Goal: Task Accomplishment & Management: Use online tool/utility

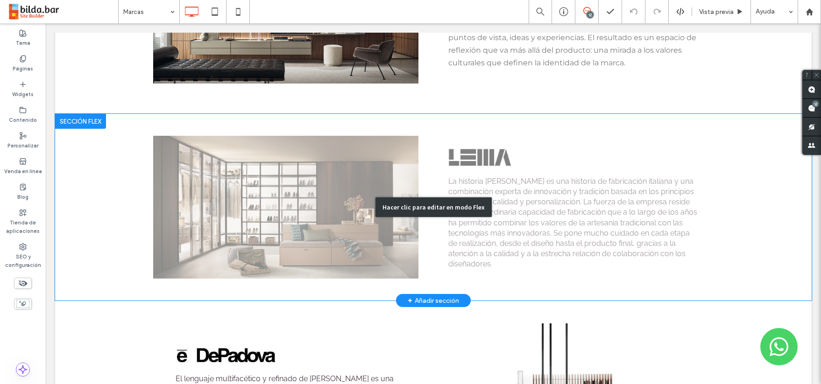
scroll to position [481, 0]
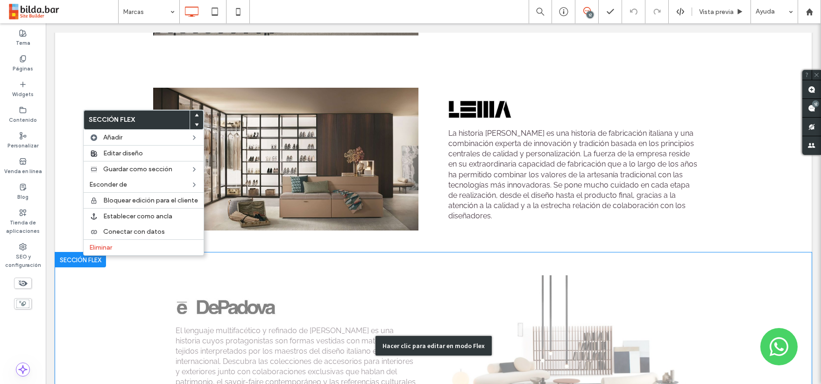
click at [142, 268] on div "Hacer clic para editar en modo Flex" at bounding box center [433, 346] width 757 height 187
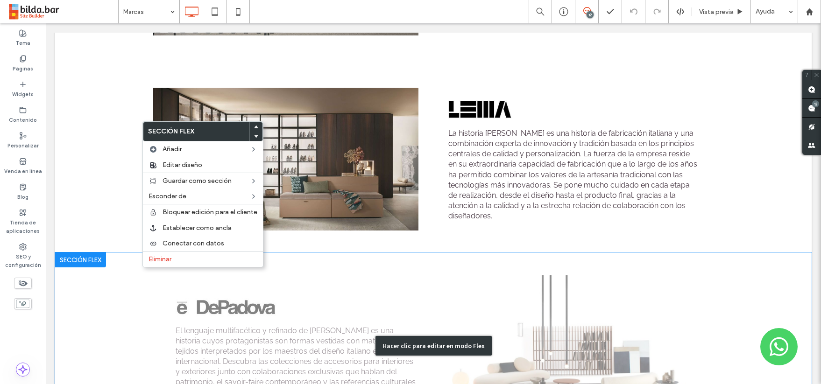
click at [96, 274] on div "Hacer clic para editar en modo Flex" at bounding box center [433, 346] width 757 height 187
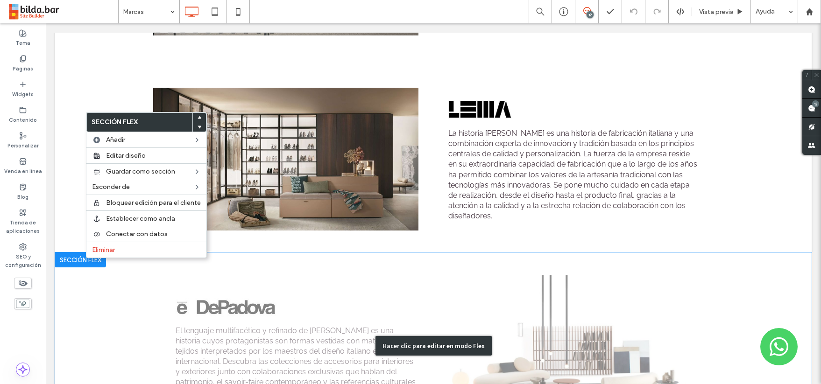
click at [106, 308] on div "Hacer clic para editar en modo Flex" at bounding box center [433, 346] width 757 height 187
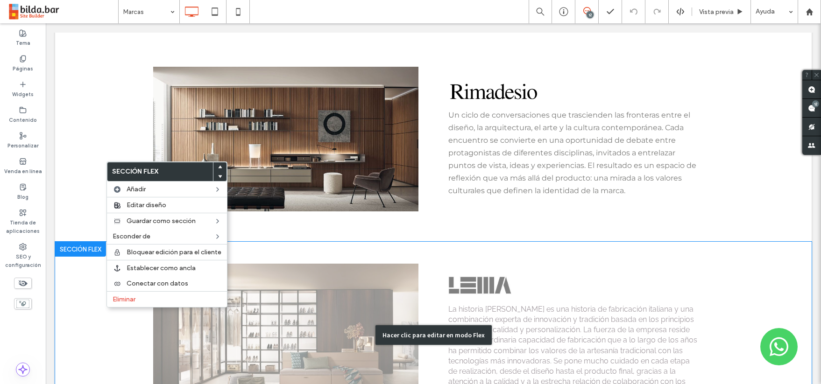
scroll to position [293, 0]
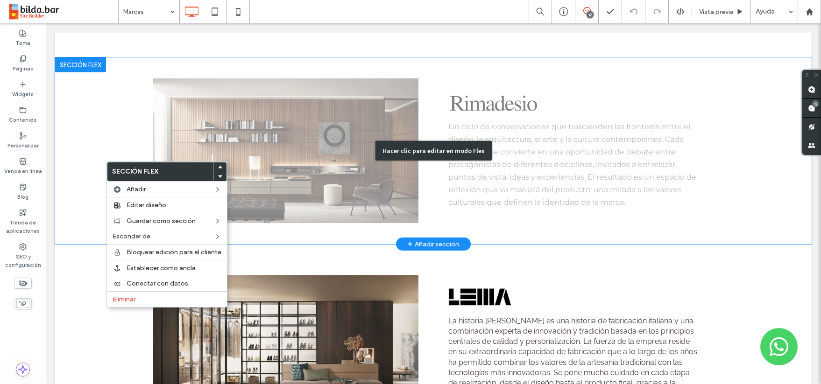
click at [440, 145] on div "Hacer clic para editar en modo Flex" at bounding box center [434, 151] width 116 height 20
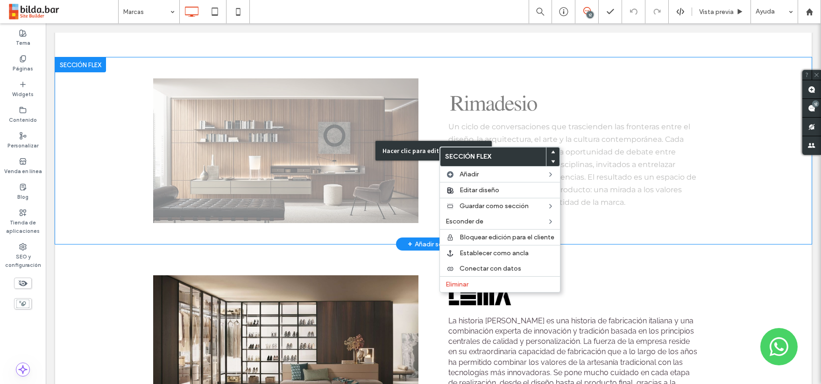
click at [414, 146] on div "Hacer clic para editar en modo Flex" at bounding box center [434, 151] width 116 height 20
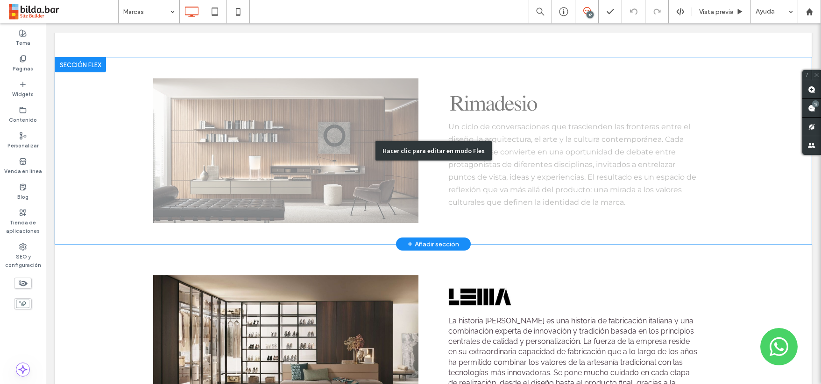
click at [414, 146] on div "Hacer clic para editar en modo Flex" at bounding box center [434, 151] width 116 height 20
click at [414, 146] on img at bounding box center [285, 150] width 265 height 145
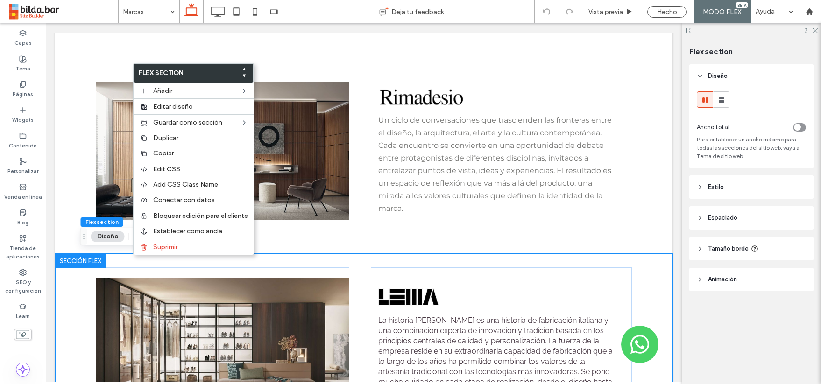
scroll to position [351, 0]
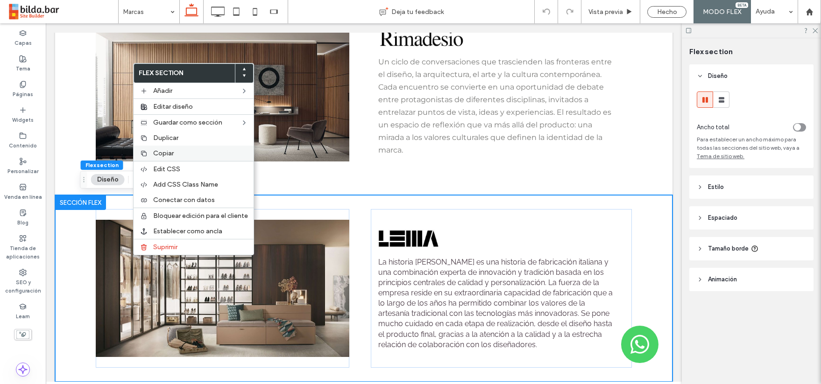
click at [167, 152] on span "Copiar" at bounding box center [163, 153] width 21 height 8
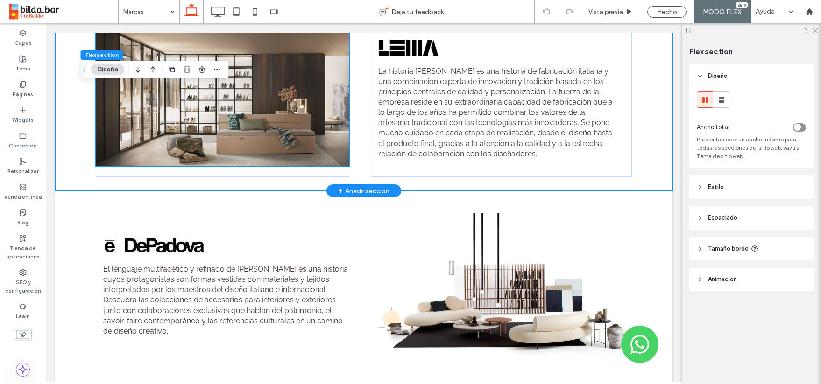
scroll to position [547, 0]
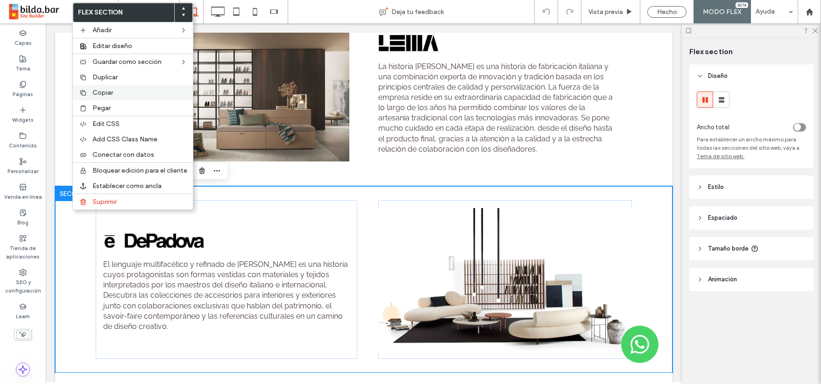
click at [110, 93] on span "Copiar" at bounding box center [103, 93] width 21 height 8
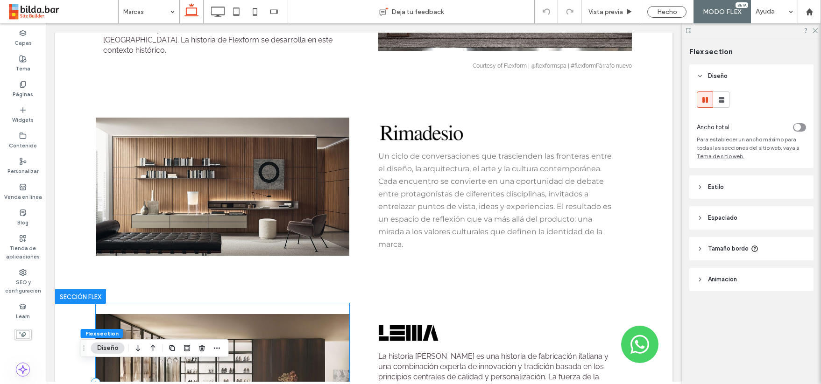
scroll to position [194, 0]
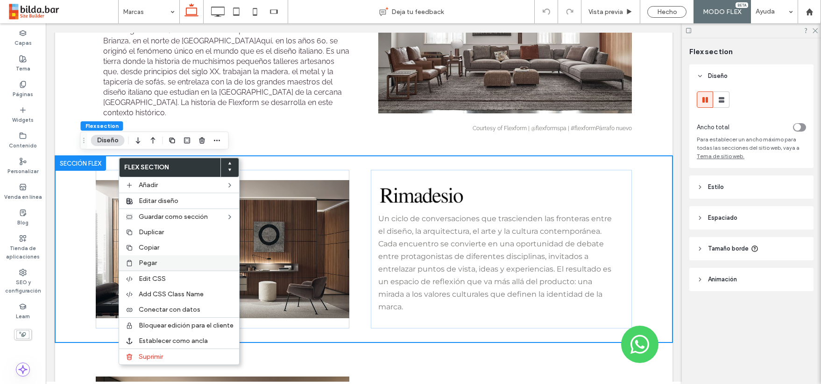
click at [166, 260] on label "Pegar" at bounding box center [186, 263] width 95 height 8
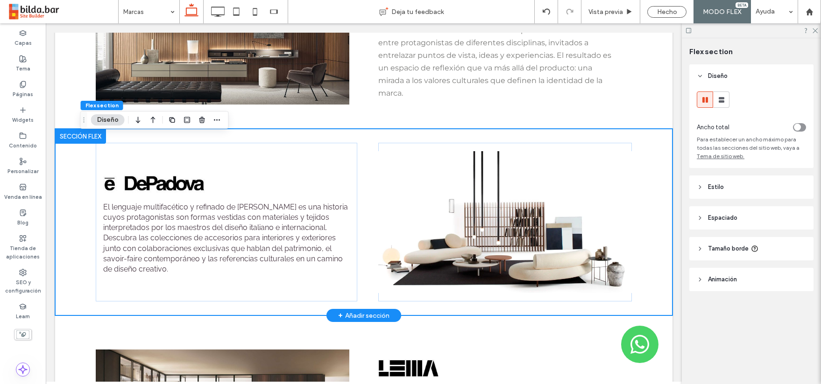
scroll to position [317, 0]
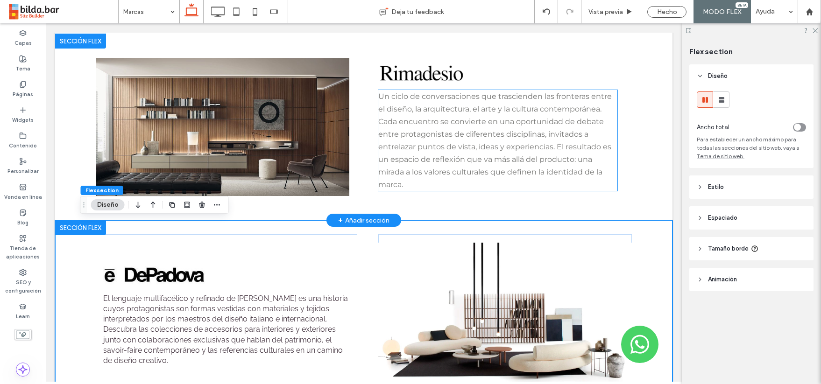
click at [429, 149] on span "Un ciclo de conversaciones que trascienden las fronteras entre el diseño, la ar…" at bounding box center [495, 140] width 234 height 97
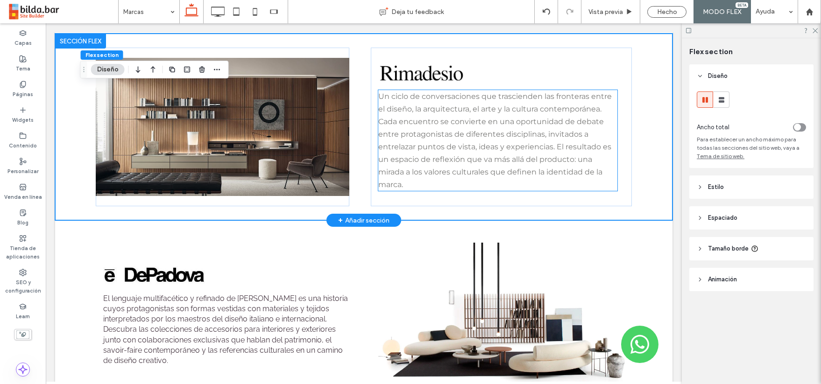
click at [424, 151] on p "Un ciclo de conversaciones que trascienden las fronteras entre el diseño, la ar…" at bounding box center [497, 140] width 239 height 101
click at [424, 151] on div "Un ciclo de conversaciones que trascienden las fronteras entre el diseño, la ar…" at bounding box center [497, 140] width 239 height 101
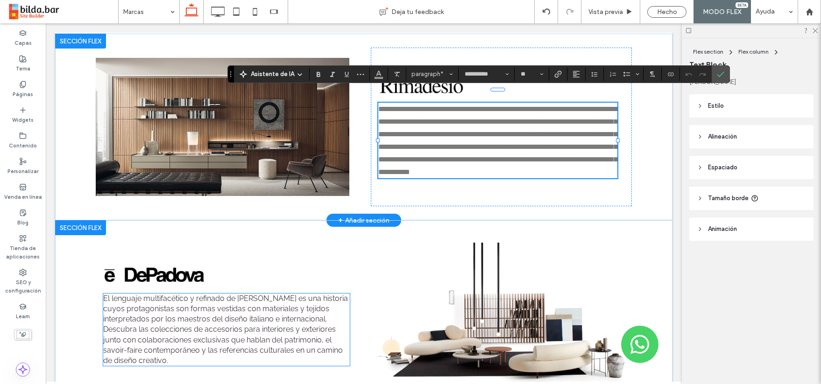
click at [168, 324] on span "El lenguaje multifacético y refinado de [PERSON_NAME] es una historia cuyos pro…" at bounding box center [225, 329] width 245 height 71
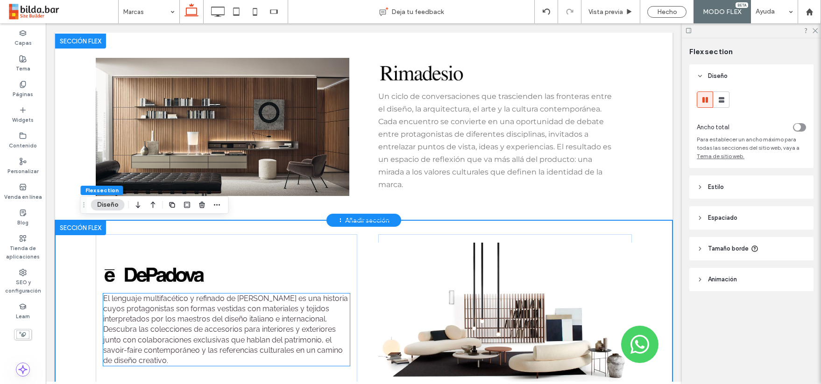
scroll to position [342, 0]
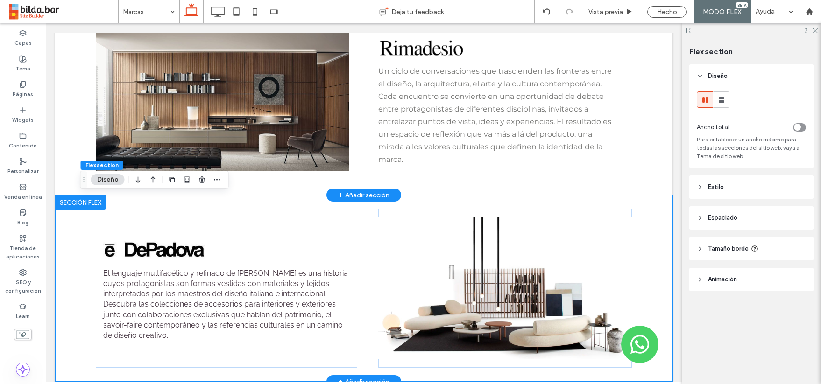
click at [168, 323] on span "El lenguaje multifacético y refinado de [PERSON_NAME] es una historia cuyos pro…" at bounding box center [225, 304] width 245 height 71
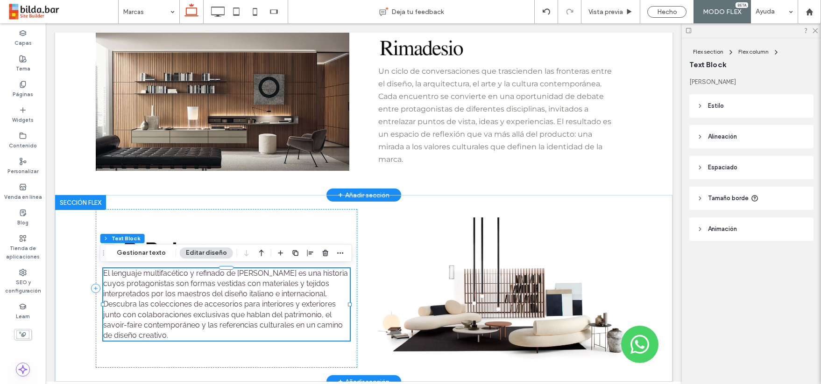
click at [168, 323] on div "El lenguaje multifacético y refinado de [PERSON_NAME] es una historia cuyos pro…" at bounding box center [226, 305] width 246 height 72
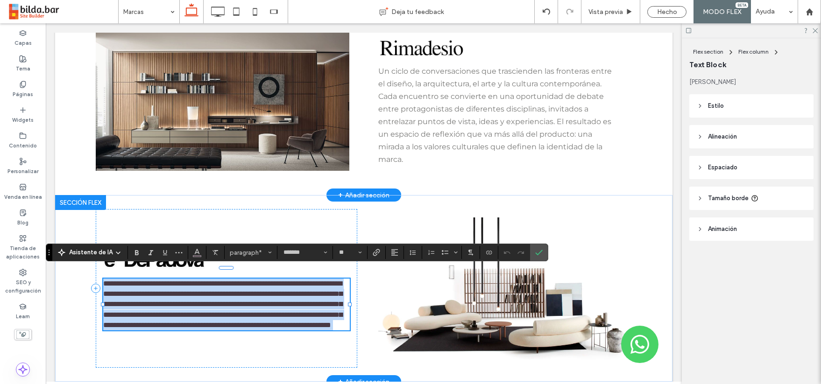
click at [164, 328] on span "**********" at bounding box center [222, 304] width 239 height 48
drag, startPoint x: 150, startPoint y: 323, endPoint x: 104, endPoint y: 275, distance: 67.1
click at [104, 279] on p "**********" at bounding box center [226, 304] width 246 height 51
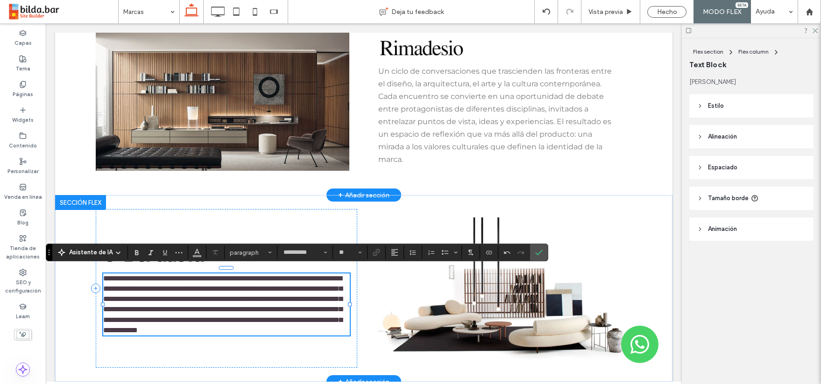
type input "*******"
click at [105, 275] on span "**********" at bounding box center [222, 304] width 239 height 58
click at [538, 251] on icon "Confirmar" at bounding box center [538, 252] width 7 height 7
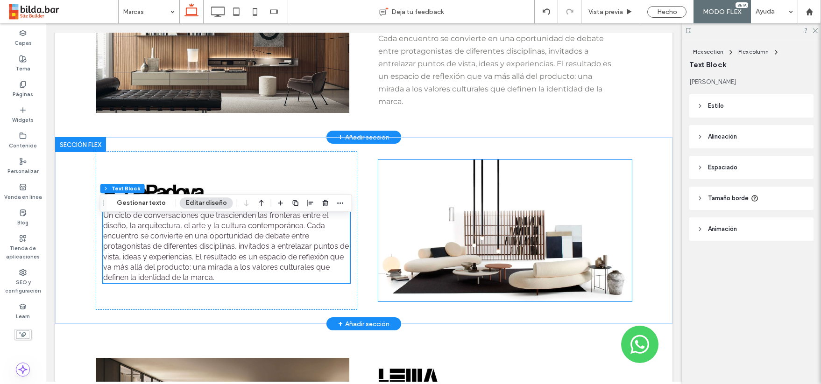
scroll to position [400, 0]
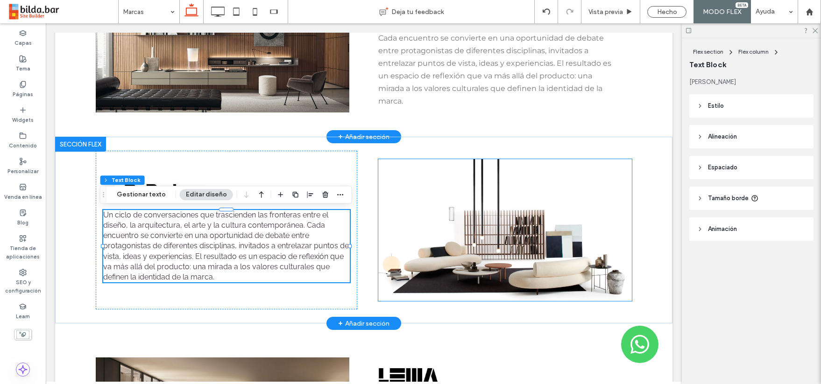
click at [513, 244] on img at bounding box center [504, 230] width 253 height 142
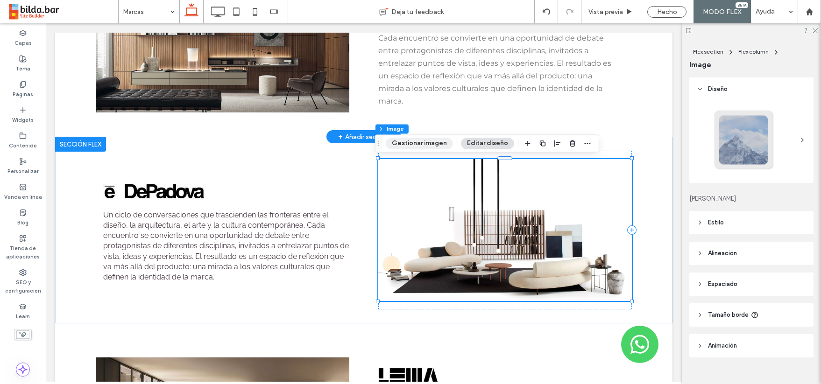
click at [430, 145] on button "Gestionar imagen" at bounding box center [419, 143] width 67 height 11
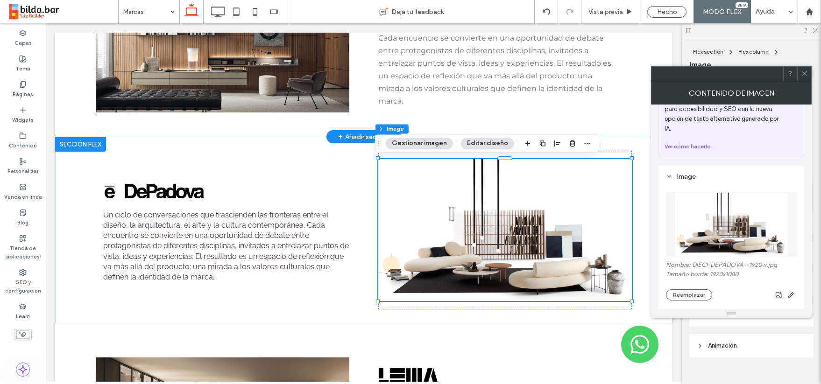
scroll to position [55, 0]
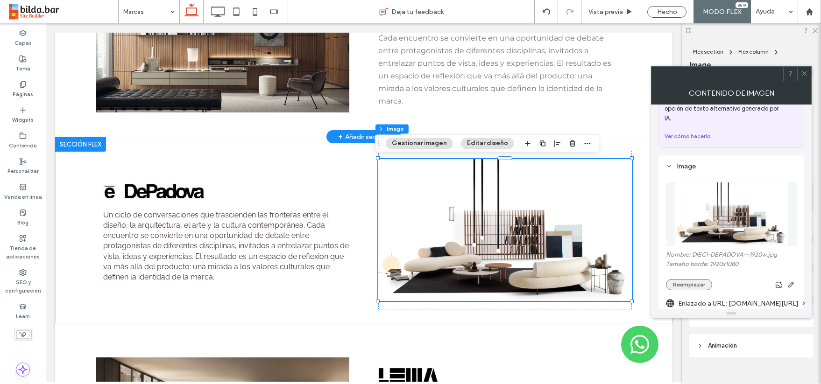
click at [697, 279] on button "Reemplazar" at bounding box center [689, 284] width 46 height 11
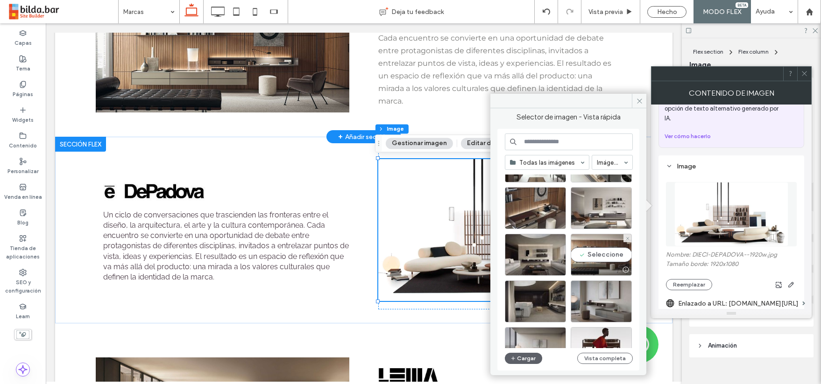
scroll to position [1082, 0]
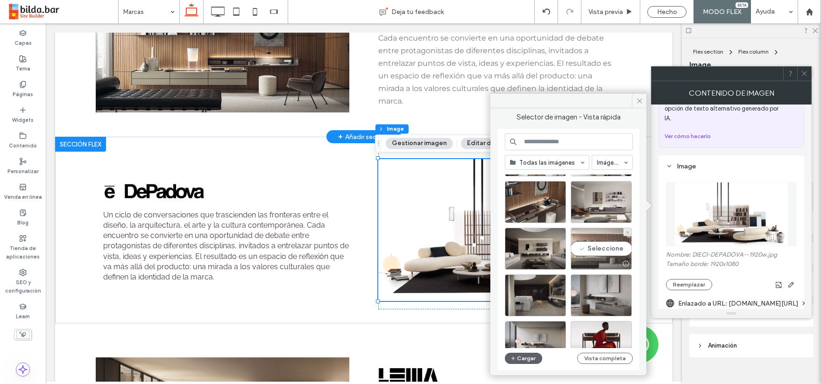
click at [605, 248] on div "Seleccione" at bounding box center [601, 249] width 61 height 42
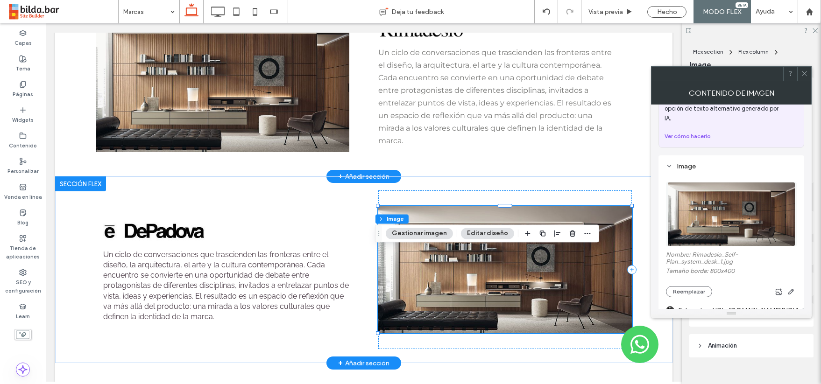
scroll to position [317, 0]
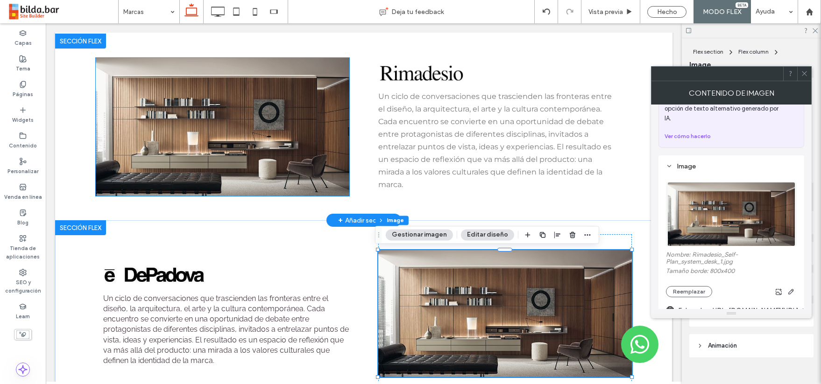
click at [283, 169] on img at bounding box center [222, 127] width 253 height 139
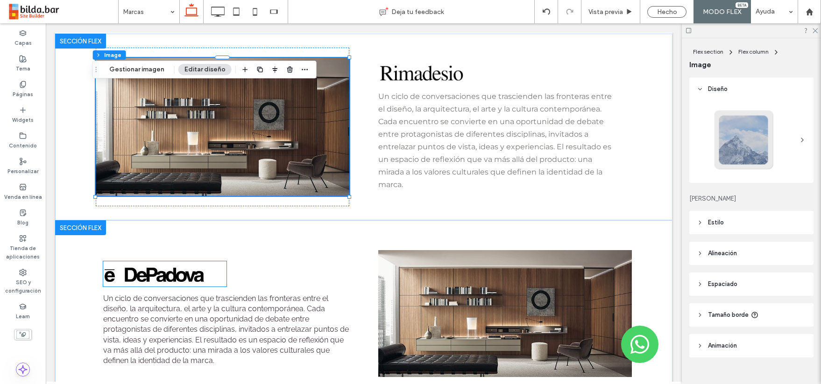
click at [183, 271] on img at bounding box center [164, 274] width 123 height 25
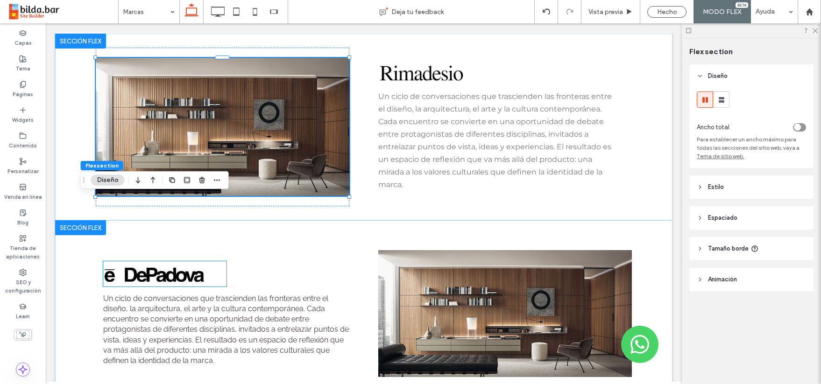
scroll to position [342, 0]
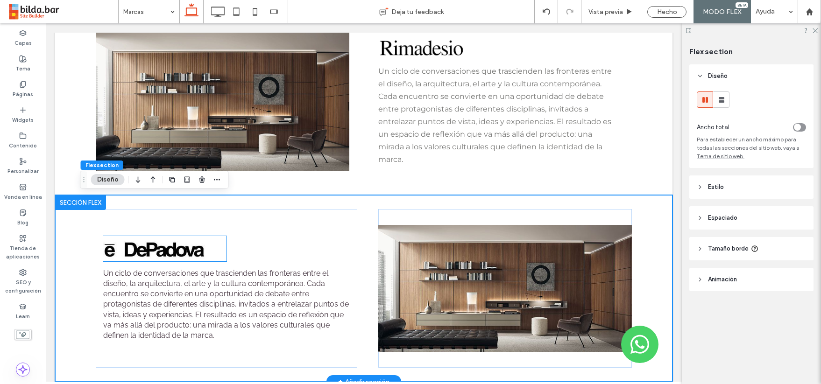
click at [152, 248] on img at bounding box center [164, 248] width 123 height 25
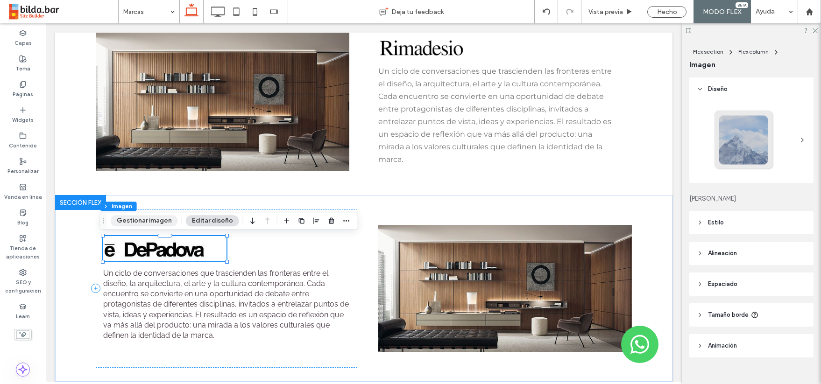
click at [155, 222] on button "Gestionar imagen" at bounding box center [144, 220] width 67 height 11
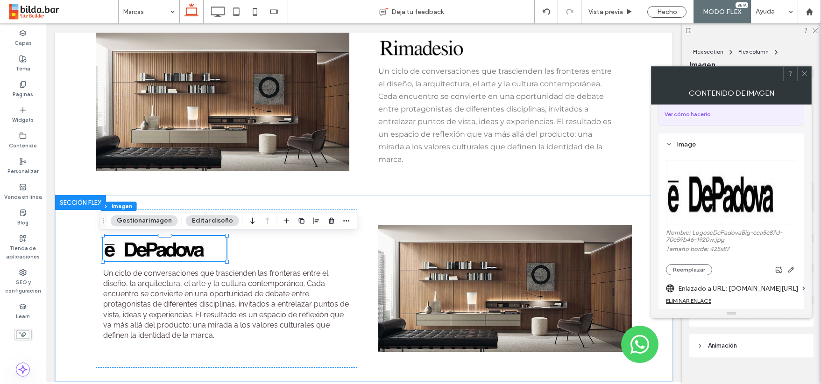
scroll to position [82, 0]
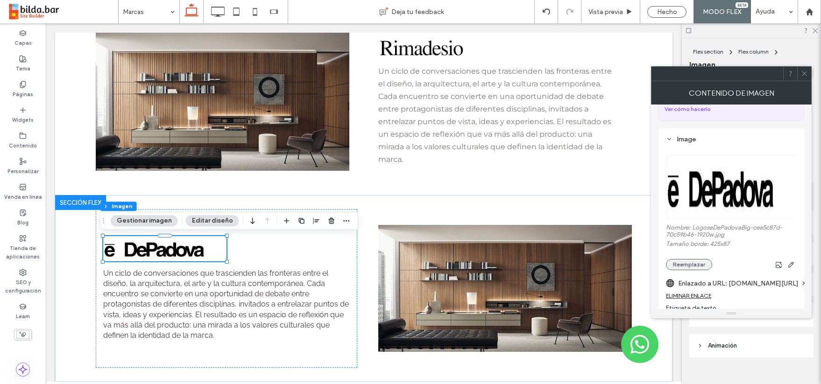
click at [681, 259] on button "Reemplazar" at bounding box center [689, 264] width 46 height 11
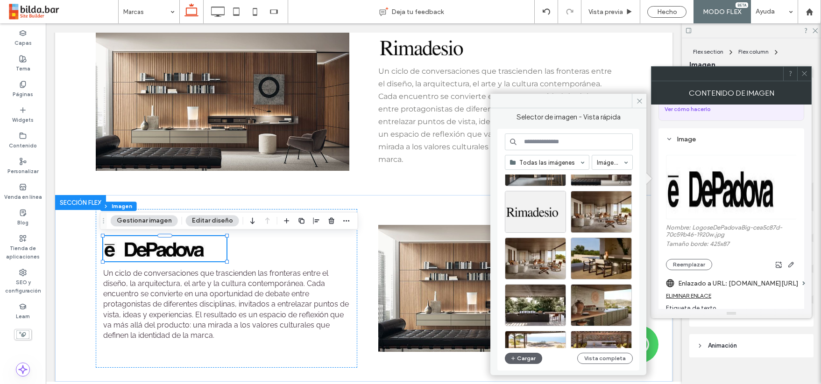
scroll to position [1763, 0]
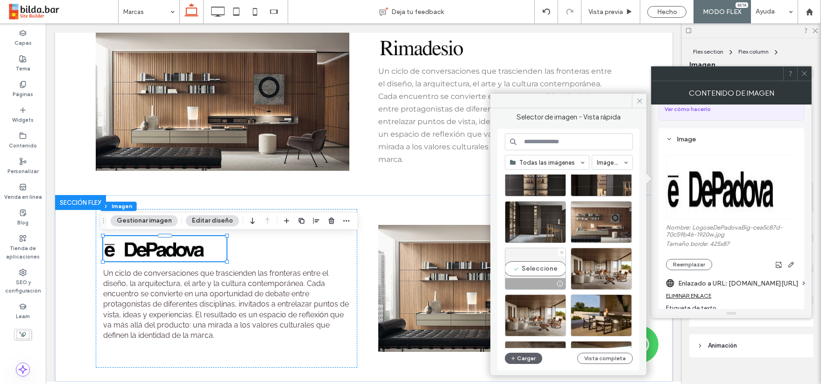
click at [539, 269] on div "Seleccione" at bounding box center [535, 269] width 61 height 42
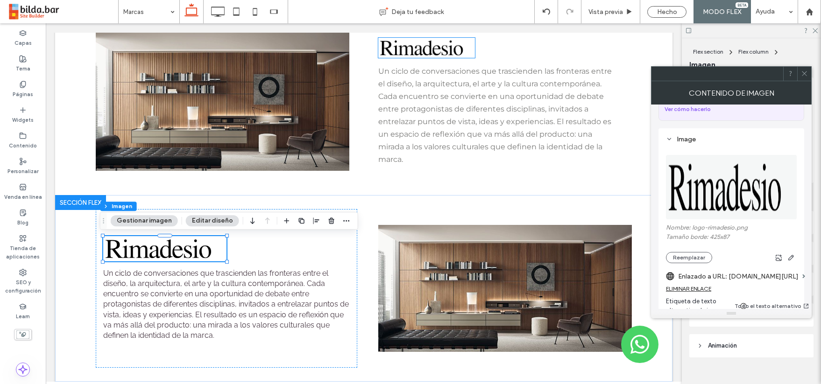
click at [432, 52] on img at bounding box center [426, 48] width 97 height 20
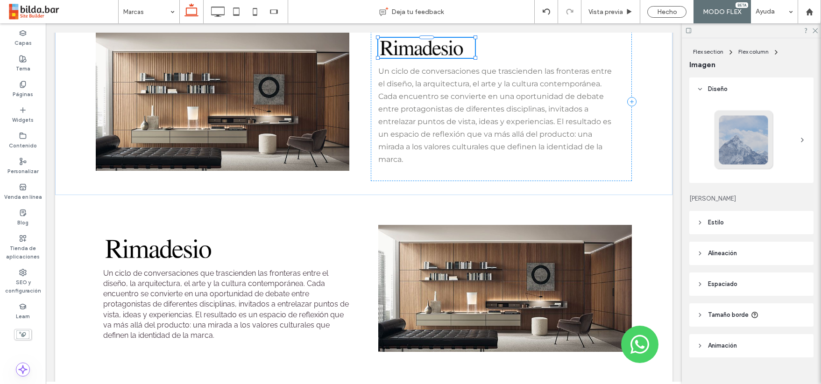
scroll to position [327, 0]
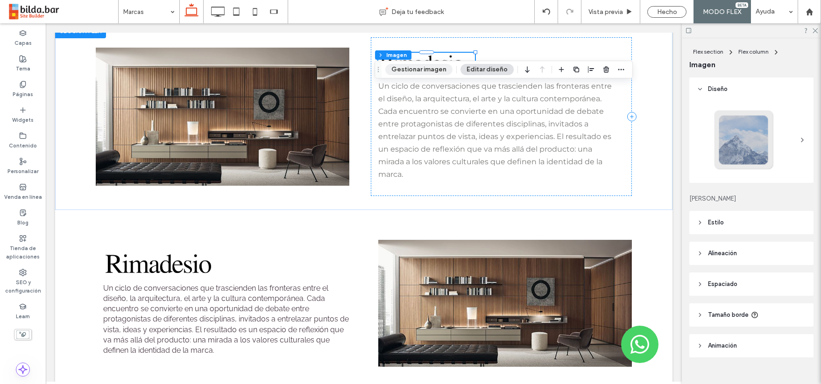
click at [427, 68] on button "Gestionar imagen" at bounding box center [418, 69] width 67 height 11
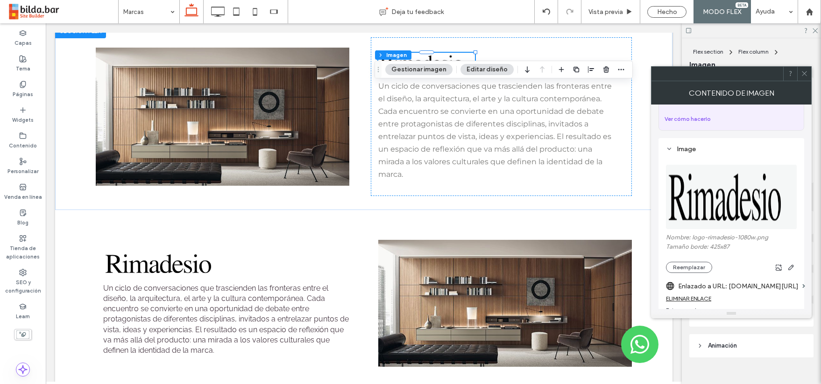
scroll to position [133, 0]
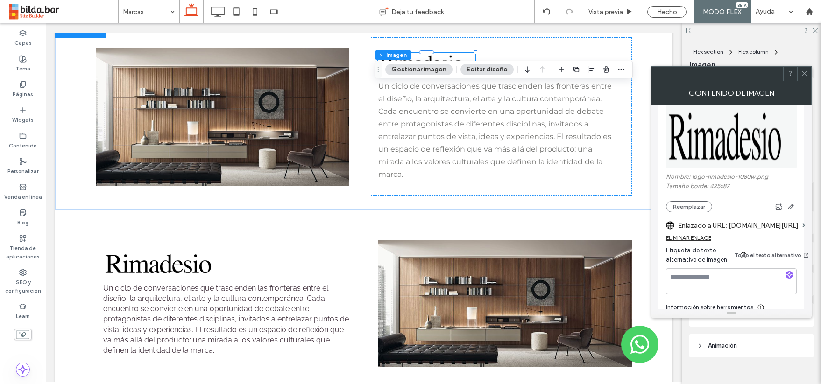
click at [749, 217] on label "Enlazado a URL: www.rimadesio.it/es/" at bounding box center [738, 225] width 121 height 17
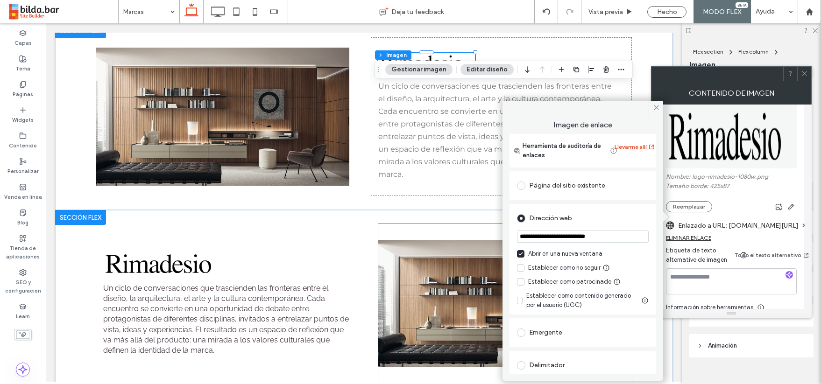
drag, startPoint x: 616, startPoint y: 260, endPoint x: 488, endPoint y: 236, distance: 130.2
click at [654, 105] on icon at bounding box center [656, 107] width 7 height 7
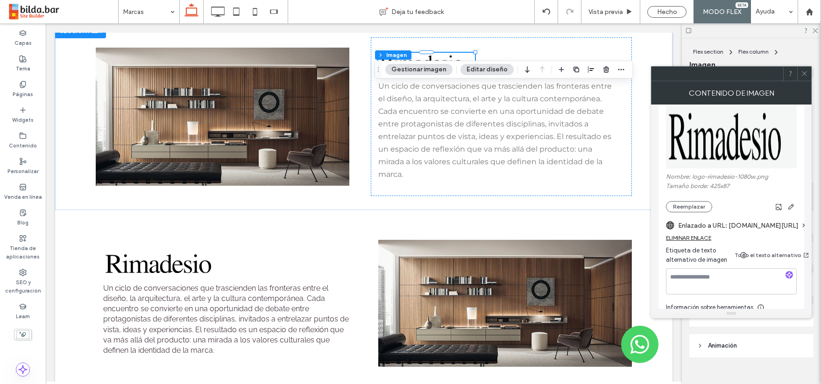
click at [804, 72] on icon at bounding box center [804, 73] width 7 height 7
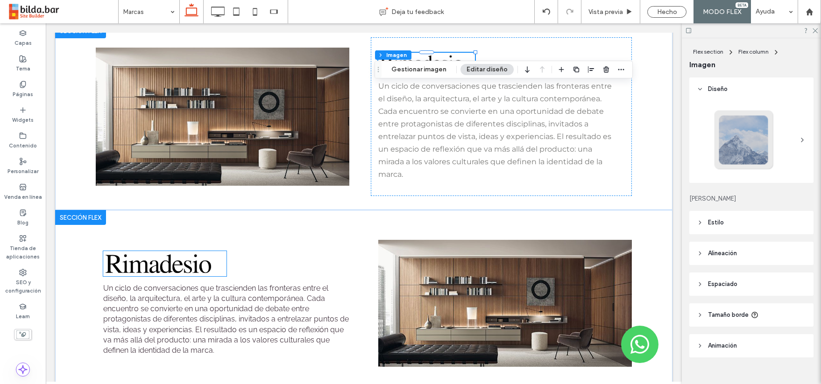
click at [184, 271] on img at bounding box center [164, 263] width 123 height 25
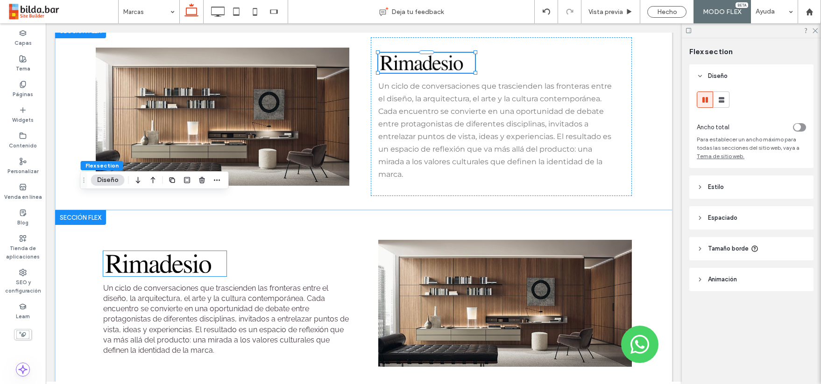
scroll to position [342, 0]
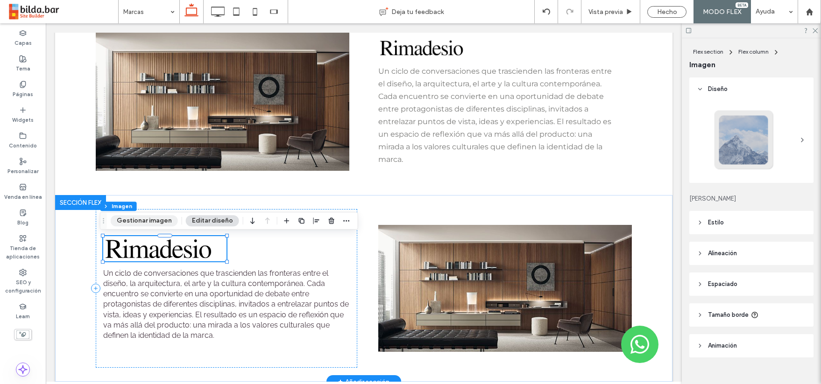
click at [148, 222] on button "Gestionar imagen" at bounding box center [144, 220] width 67 height 11
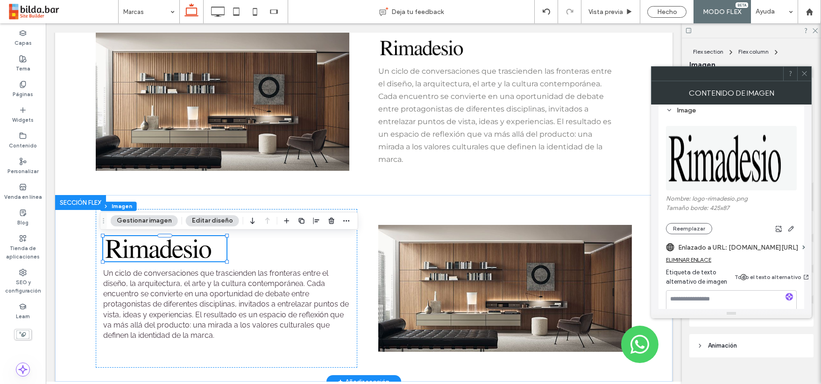
scroll to position [117, 0]
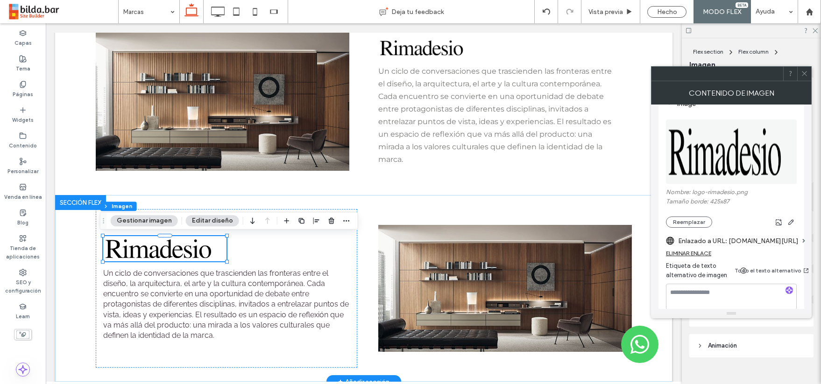
click at [753, 233] on label "Enlazado a URL: www.depadova.com/" at bounding box center [738, 241] width 121 height 17
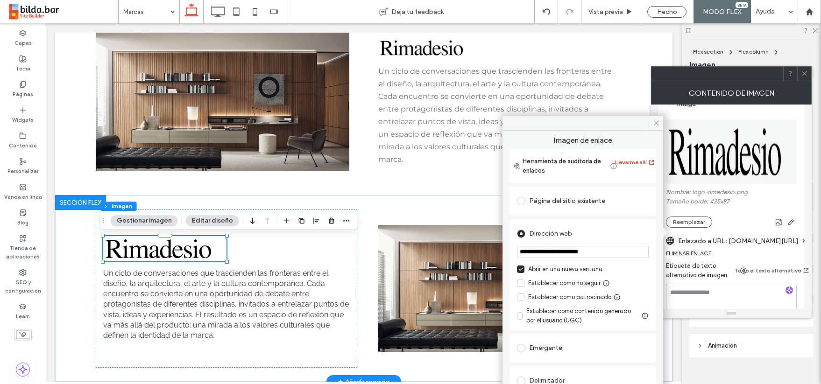
drag, startPoint x: 589, startPoint y: 252, endPoint x: 506, endPoint y: 252, distance: 83.2
click at [506, 252] on div "**********" at bounding box center [583, 260] width 161 height 259
paste input "***"
click at [612, 252] on input "**********" at bounding box center [583, 252] width 132 height 12
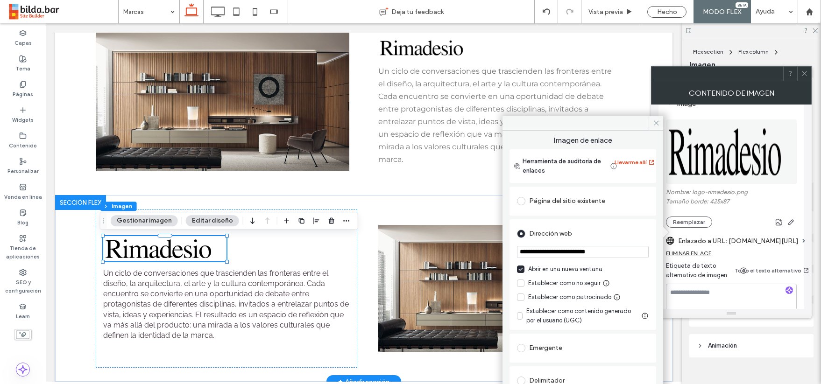
click at [612, 252] on input "**********" at bounding box center [583, 252] width 132 height 12
type input "**********"
click at [656, 121] on icon at bounding box center [656, 123] width 7 height 7
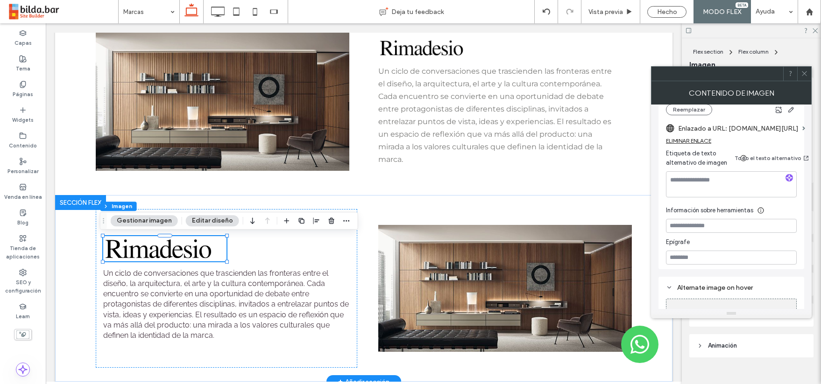
scroll to position [248, 0]
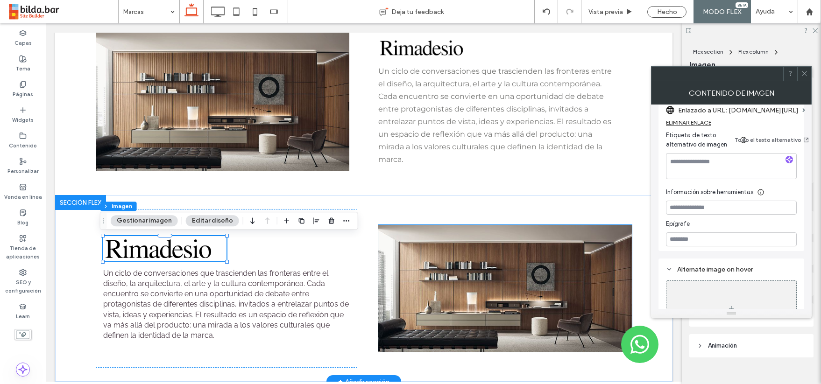
click at [522, 296] on img at bounding box center [504, 288] width 253 height 127
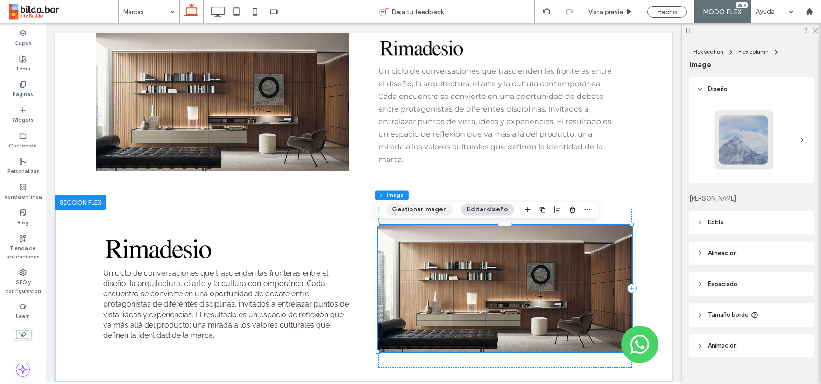
click at [424, 211] on button "Gestionar imagen" at bounding box center [419, 209] width 67 height 11
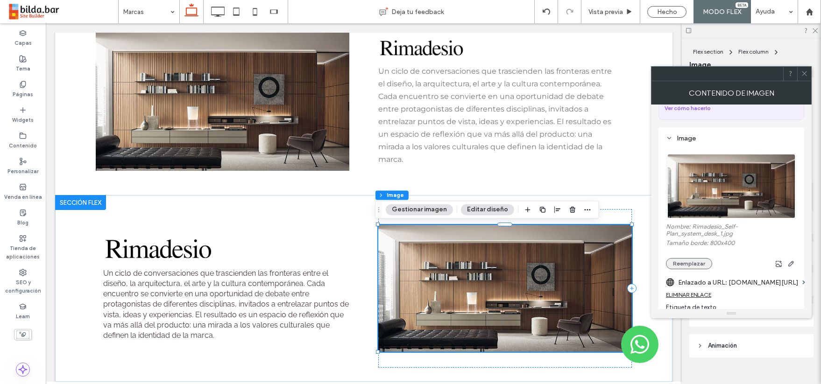
scroll to position [90, 0]
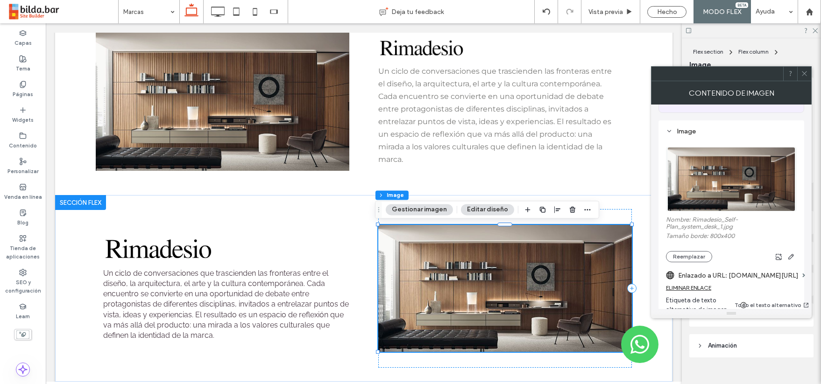
click at [750, 267] on label "Enlazado a URL: www.depadova.com/" at bounding box center [738, 275] width 121 height 17
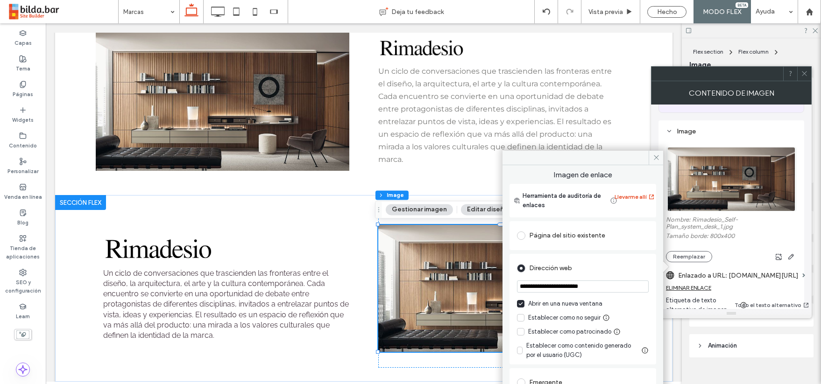
drag, startPoint x: 537, startPoint y: 287, endPoint x: 519, endPoint y: 287, distance: 18.7
click at [519, 287] on input "**********" at bounding box center [583, 287] width 132 height 12
paste input "***"
type input "**********"
click at [655, 157] on icon at bounding box center [656, 157] width 7 height 7
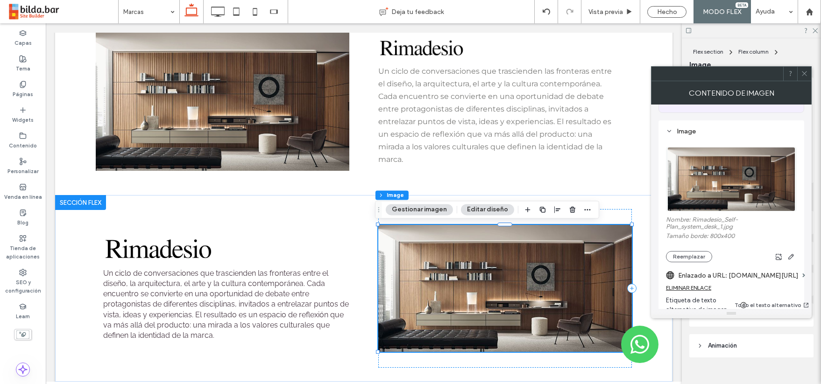
click at [804, 71] on icon at bounding box center [804, 73] width 7 height 7
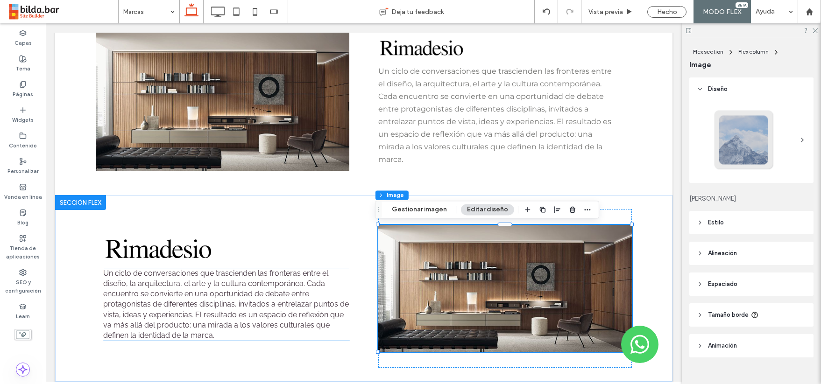
click at [250, 281] on span "Un ciclo de conversaciones que trascienden las fronteras entre el diseño, la ar…" at bounding box center [226, 304] width 246 height 71
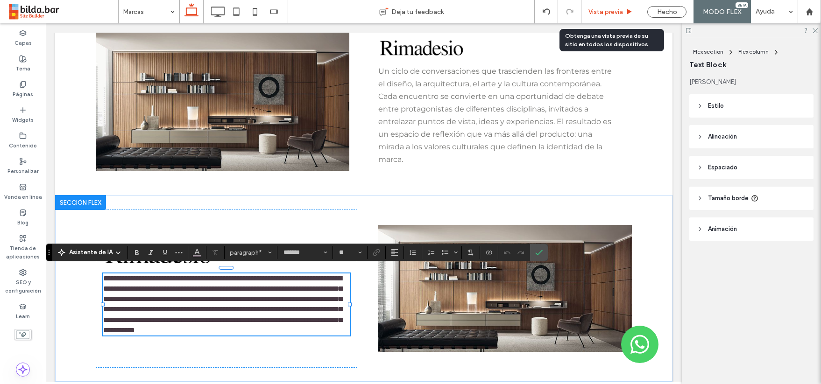
click at [618, 12] on span "Vista previa" at bounding box center [606, 12] width 35 height 8
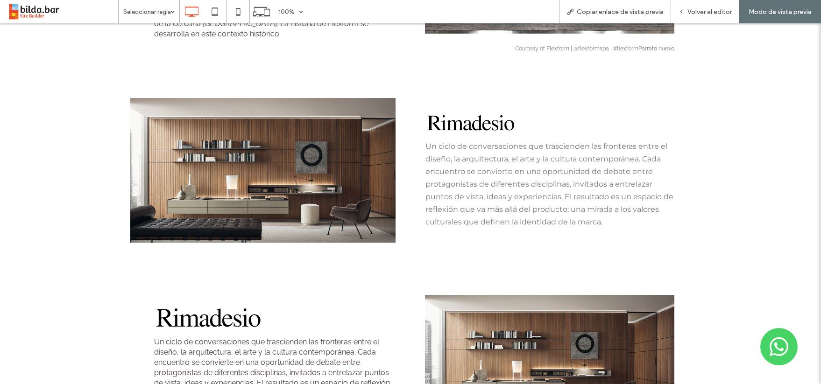
scroll to position [262, 0]
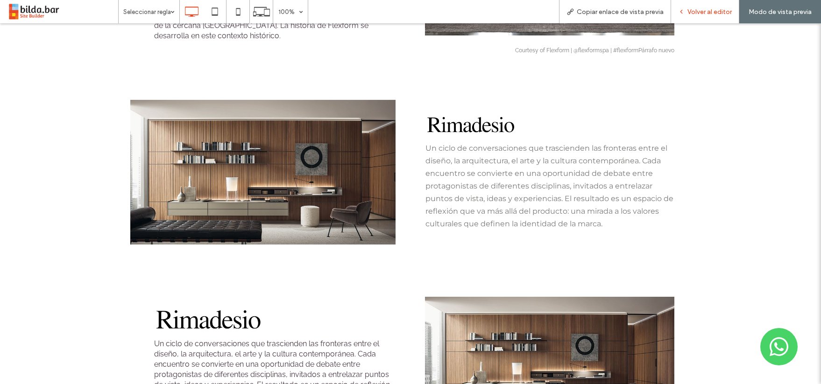
click at [713, 9] on span "Volver al editor" at bounding box center [710, 12] width 44 height 8
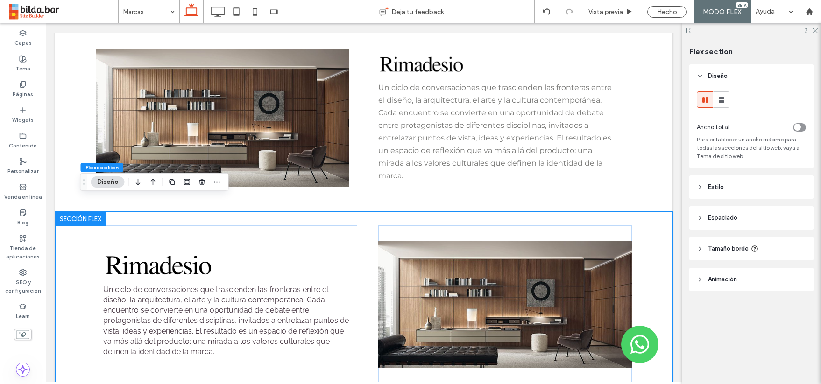
scroll to position [374, 0]
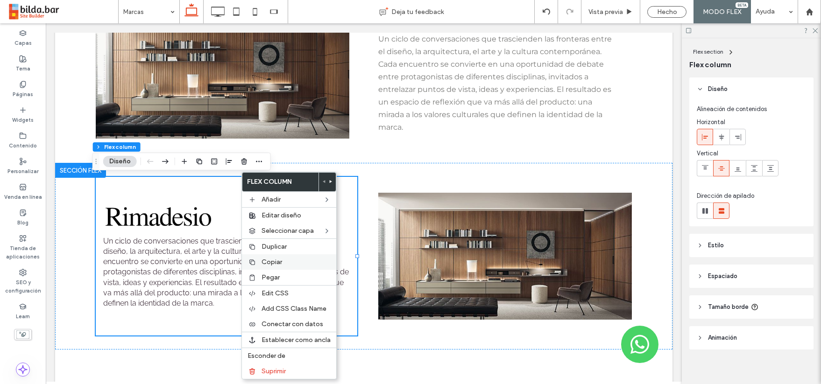
click at [285, 261] on label "Copiar" at bounding box center [296, 262] width 69 height 8
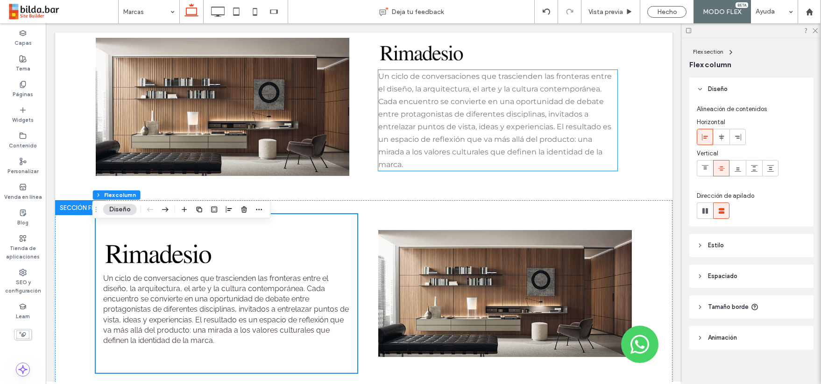
scroll to position [297, 0]
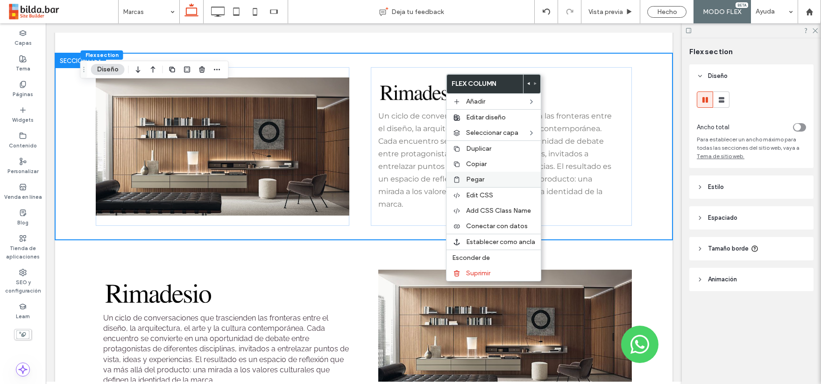
click at [467, 182] on span "Pegar" at bounding box center [475, 180] width 18 height 8
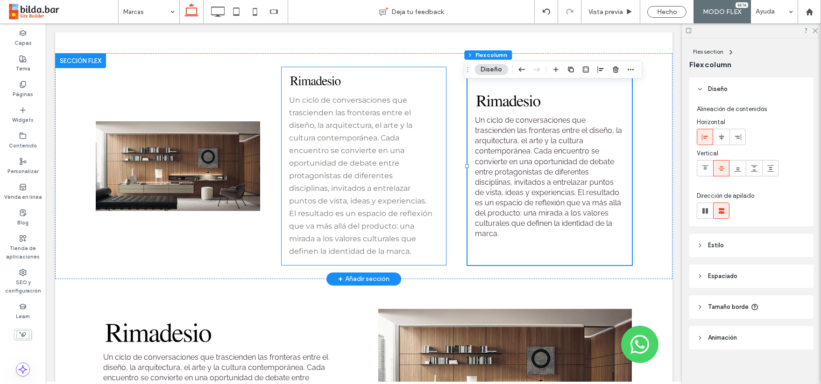
click at [425, 71] on div "Un ciclo de conversaciones que trascienden las fronteras entre el diseño, la ar…" at bounding box center [364, 166] width 164 height 198
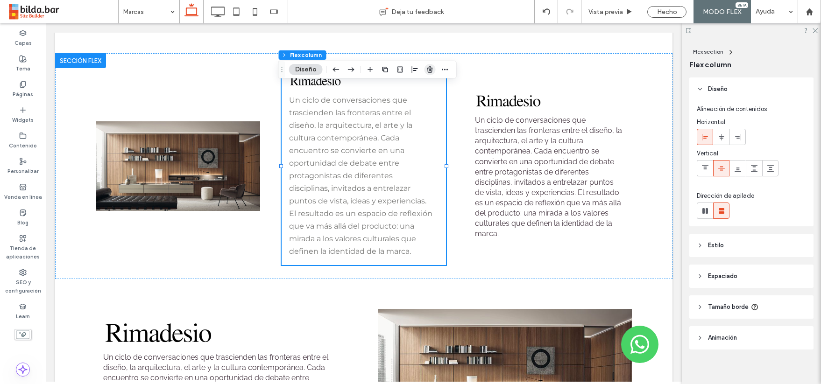
click at [427, 70] on use "button" at bounding box center [430, 69] width 6 height 6
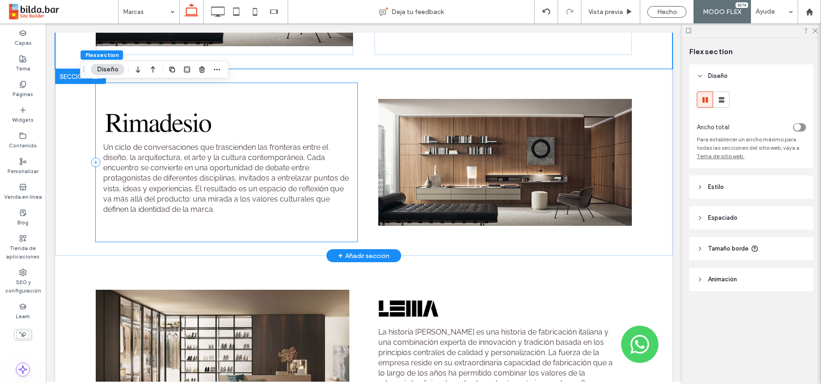
scroll to position [427, 0]
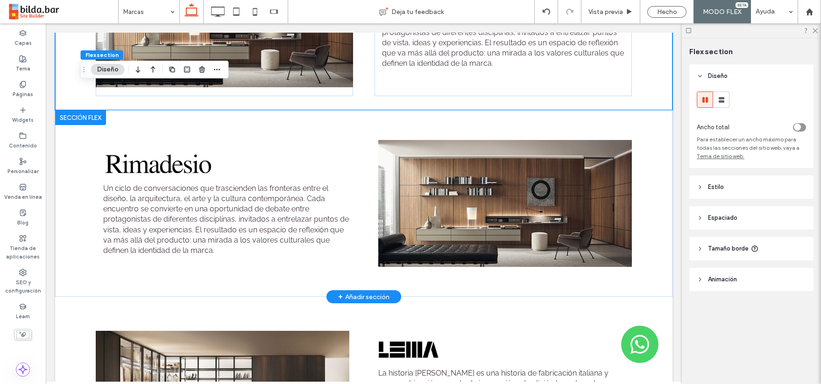
click at [79, 118] on div at bounding box center [80, 117] width 51 height 15
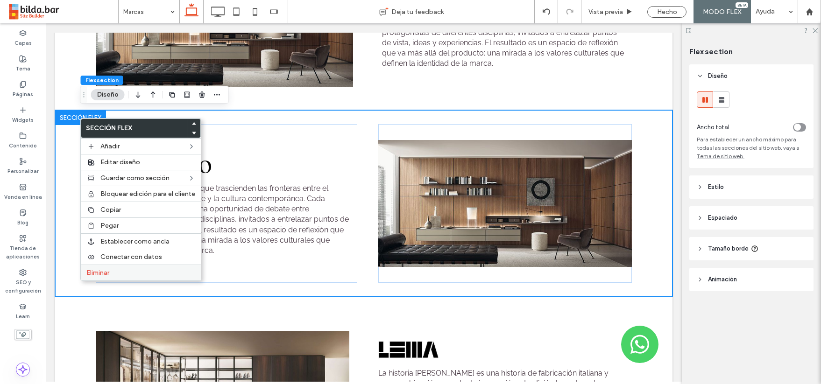
click at [124, 272] on label "Eliminar" at bounding box center [140, 273] width 109 height 8
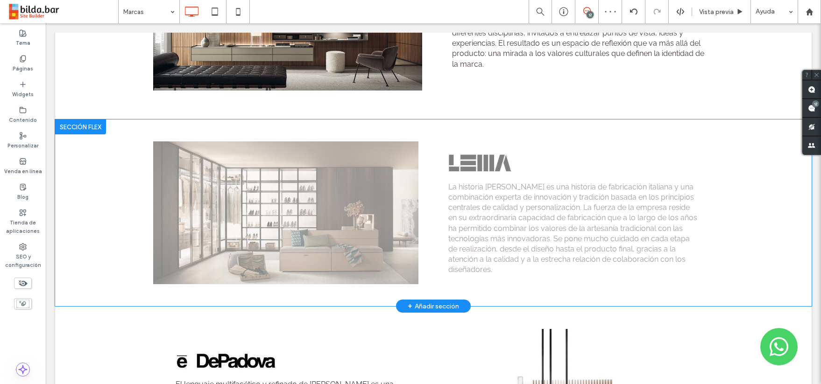
click at [85, 125] on div at bounding box center [80, 127] width 51 height 15
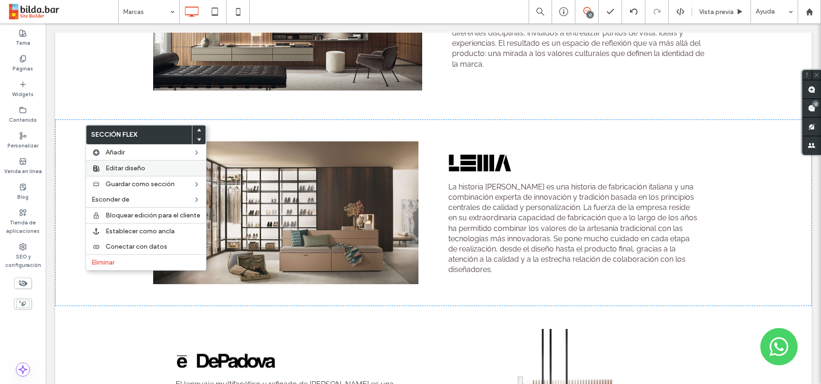
click at [132, 169] on span "Editar diseño" at bounding box center [126, 168] width 40 height 8
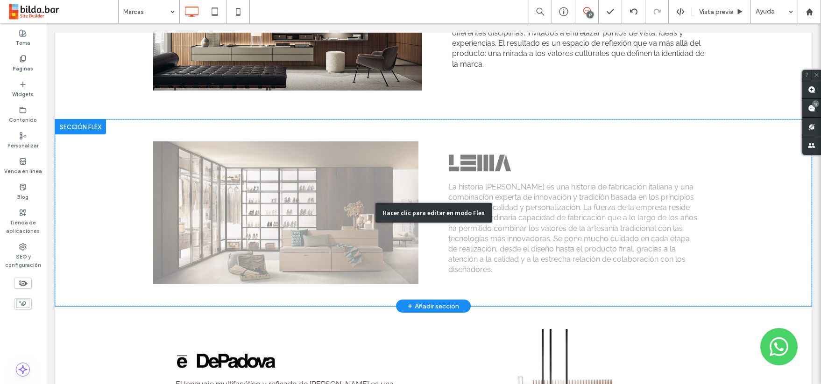
click at [463, 213] on div "Hacer clic para editar en modo Flex" at bounding box center [434, 213] width 116 height 20
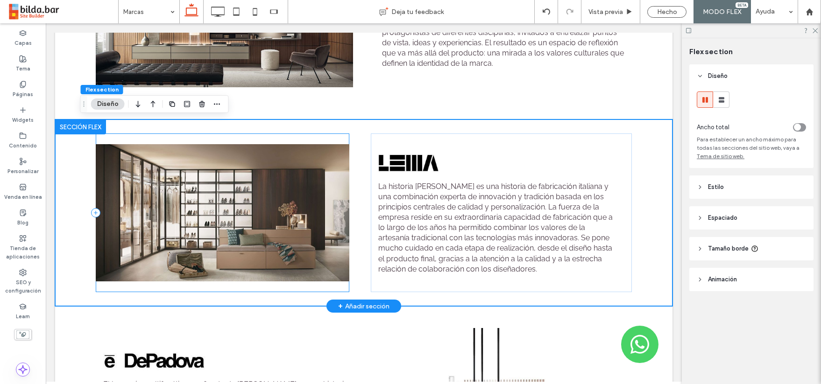
click at [196, 138] on div at bounding box center [222, 213] width 253 height 159
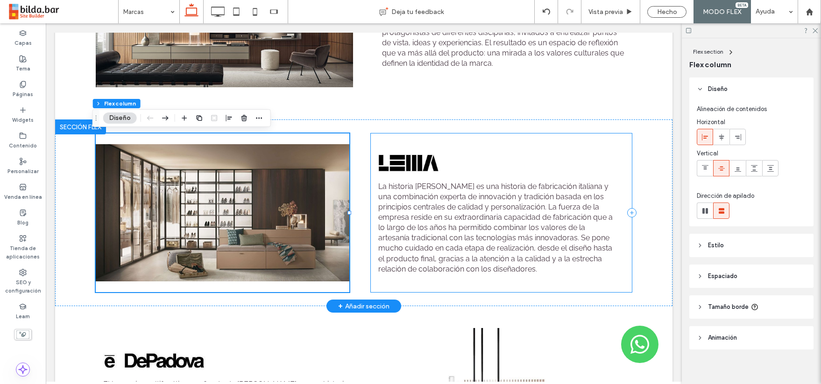
click at [464, 145] on div "La historia [PERSON_NAME] es una historia de fabricación italiana y una combina…" at bounding box center [501, 213] width 261 height 159
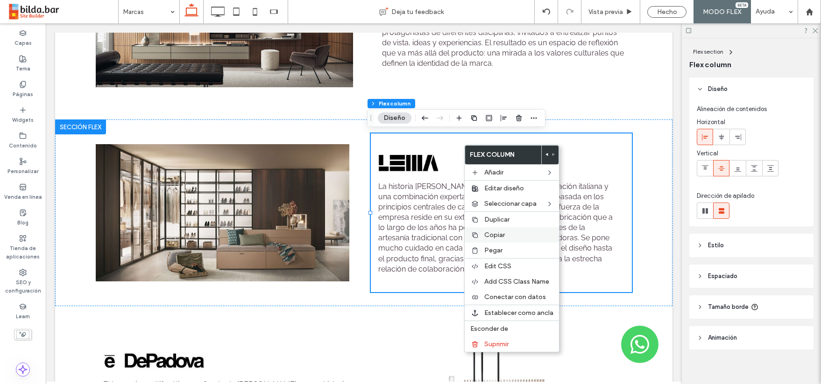
click at [492, 236] on span "Copiar" at bounding box center [494, 235] width 21 height 8
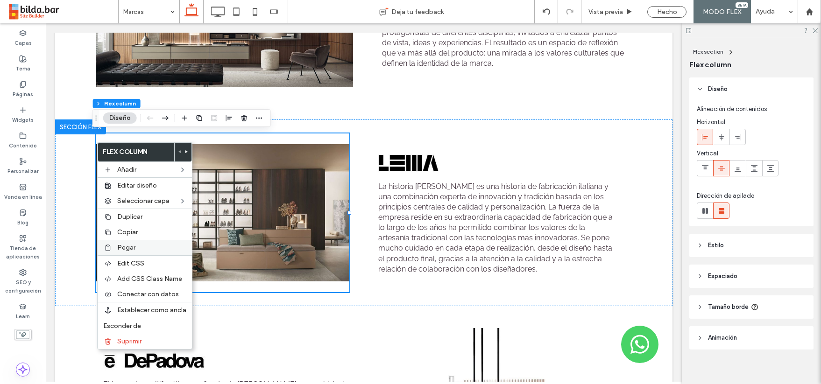
click at [128, 247] on span "Pegar" at bounding box center [126, 248] width 18 height 8
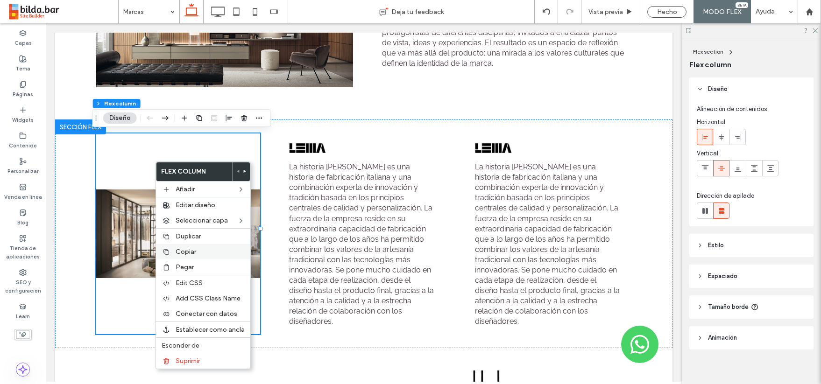
click at [188, 251] on span "Copiar" at bounding box center [186, 252] width 21 height 8
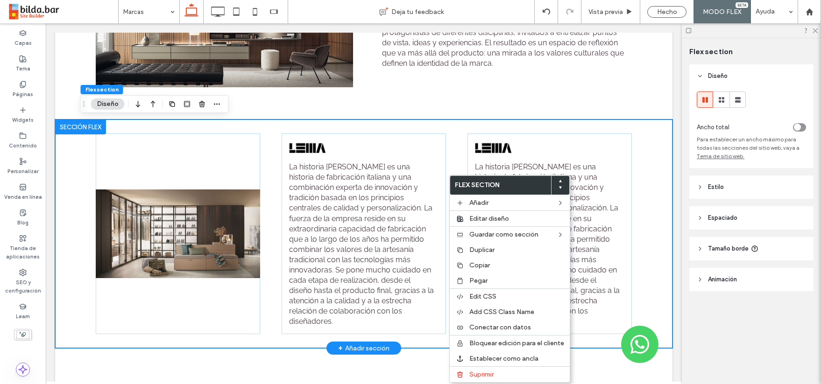
click at [446, 167] on div "La historia [PERSON_NAME] es una historia de fabricación italiana y una combina…" at bounding box center [364, 234] width 561 height 229
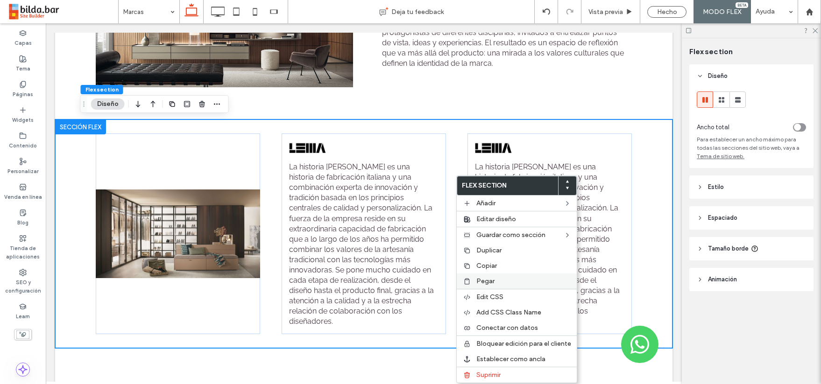
click at [485, 278] on span "Pegar" at bounding box center [486, 282] width 18 height 8
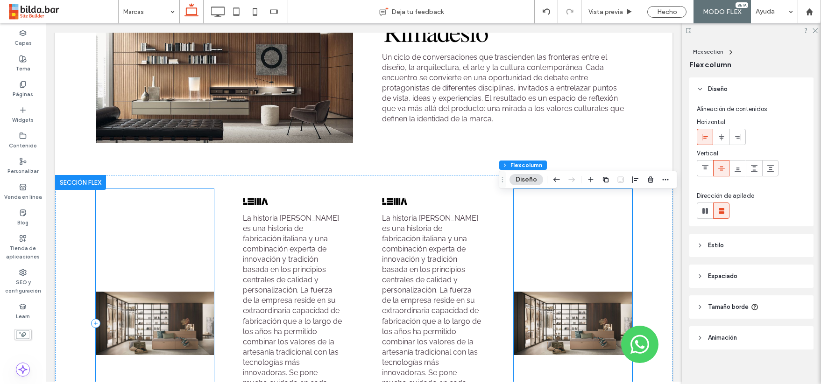
scroll to position [365, 0]
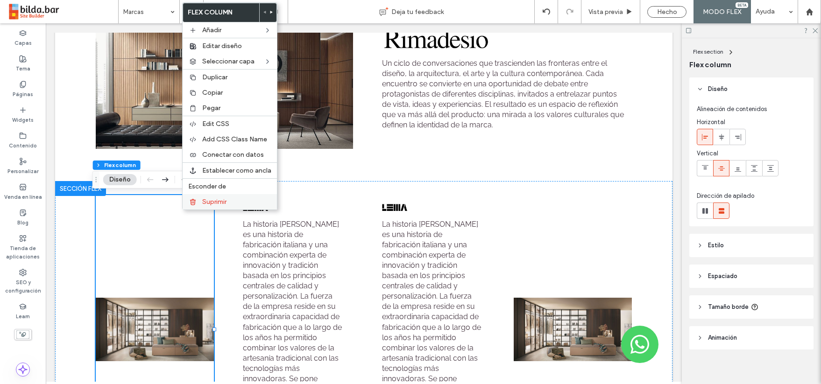
click at [211, 204] on span "Suprimir" at bounding box center [214, 202] width 24 height 8
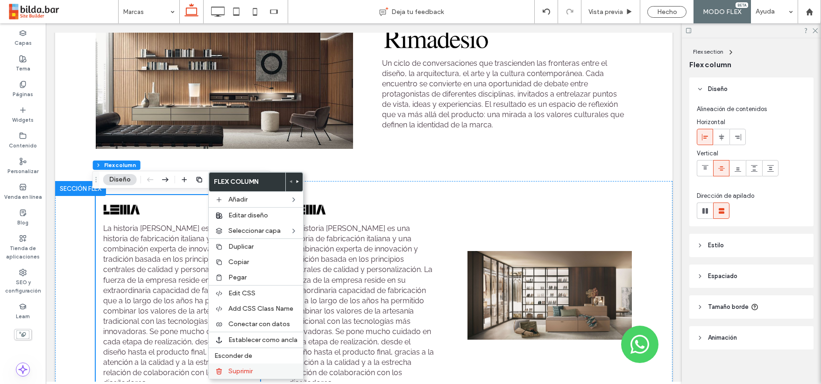
click at [245, 371] on span "Suprimir" at bounding box center [240, 372] width 24 height 8
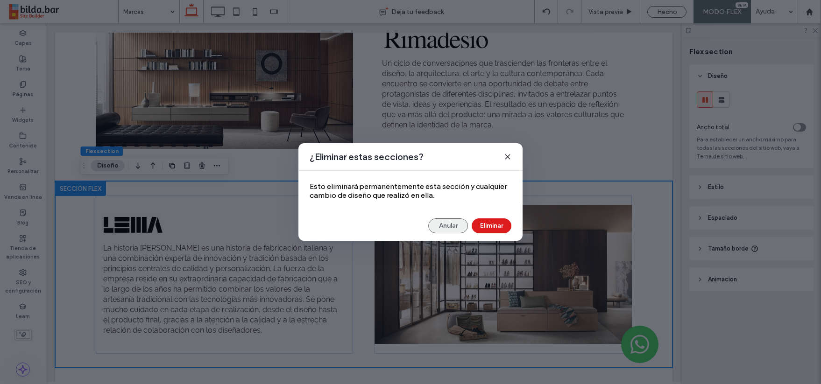
click at [453, 228] on button "Anular" at bounding box center [448, 226] width 40 height 15
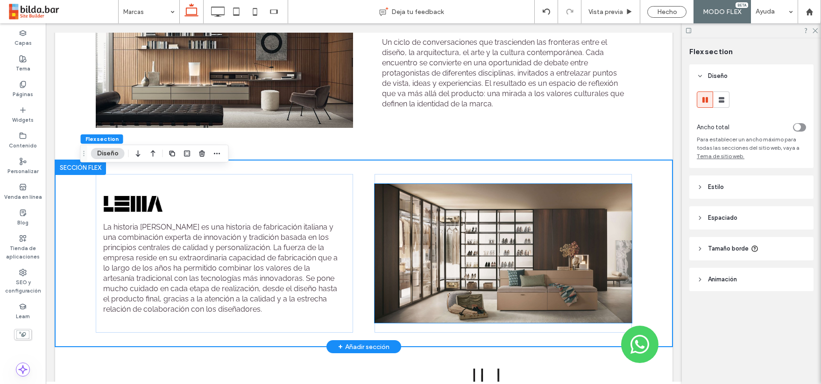
scroll to position [394, 0]
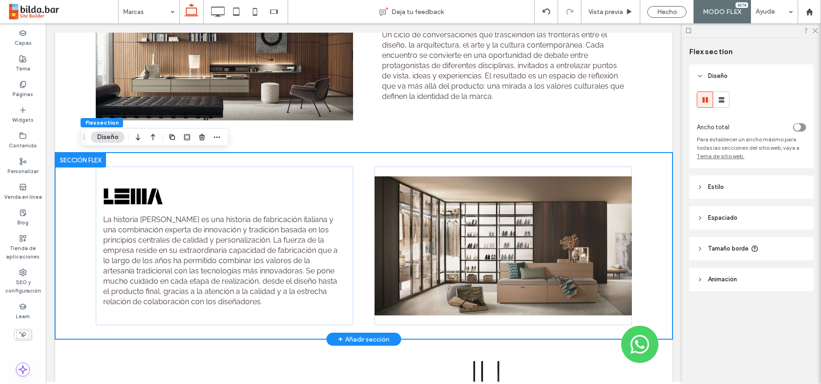
click at [78, 215] on div "La historia [PERSON_NAME] es una historia de fabricación italiana y una combina…" at bounding box center [364, 246] width 618 height 187
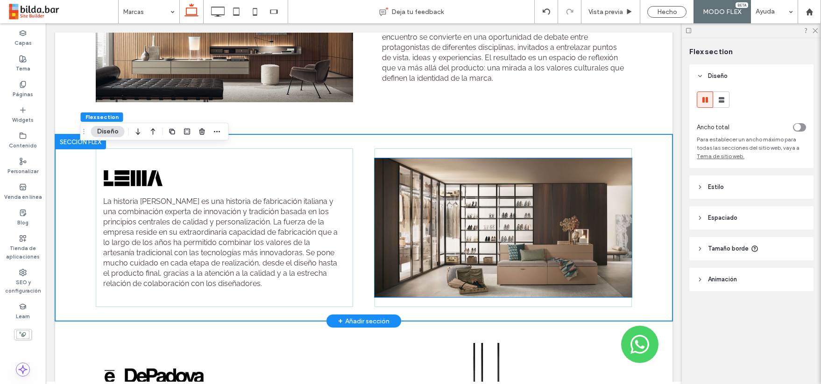
scroll to position [418, 0]
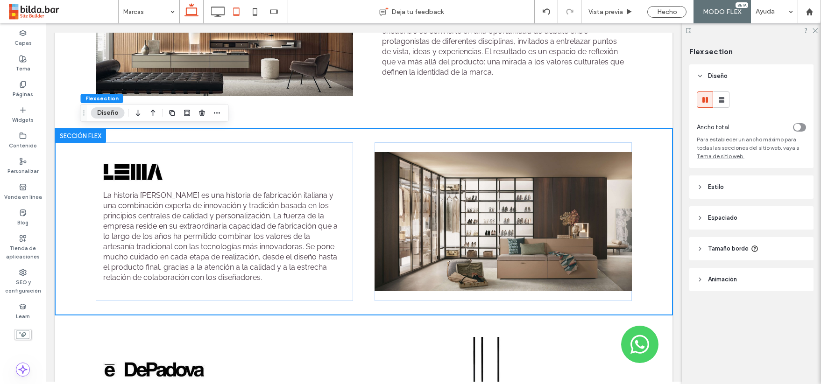
click at [236, 13] on icon at bounding box center [236, 11] width 19 height 19
type input "***"
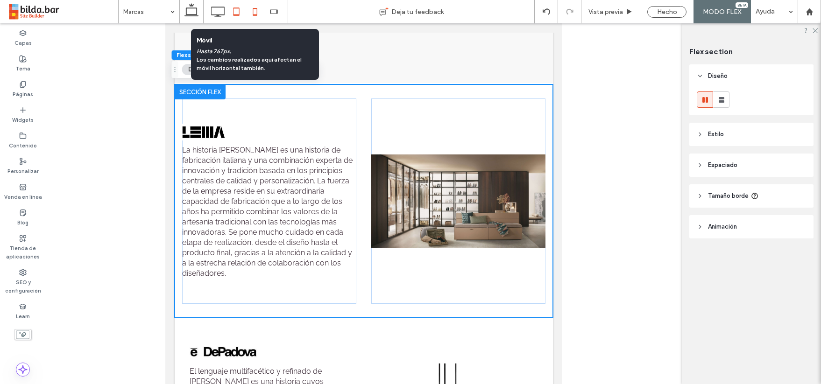
click at [253, 13] on icon at bounding box center [255, 11] width 19 height 19
type input "**"
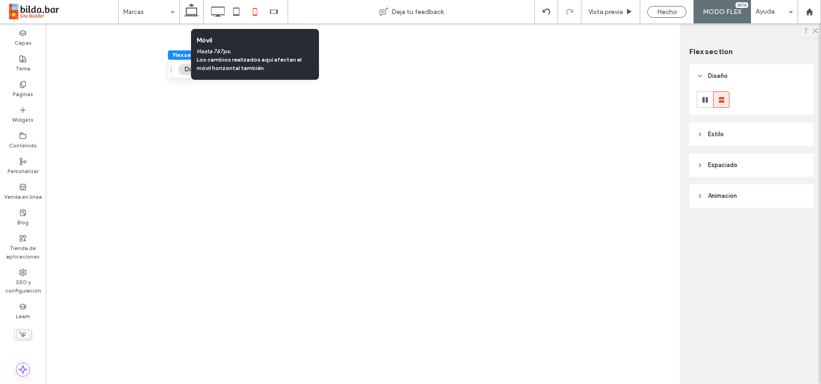
scroll to position [0, 0]
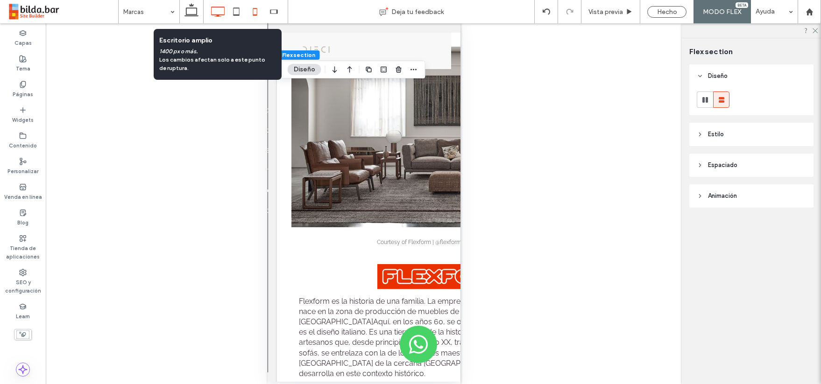
click at [221, 8] on icon at bounding box center [217, 11] width 19 height 19
type input "**"
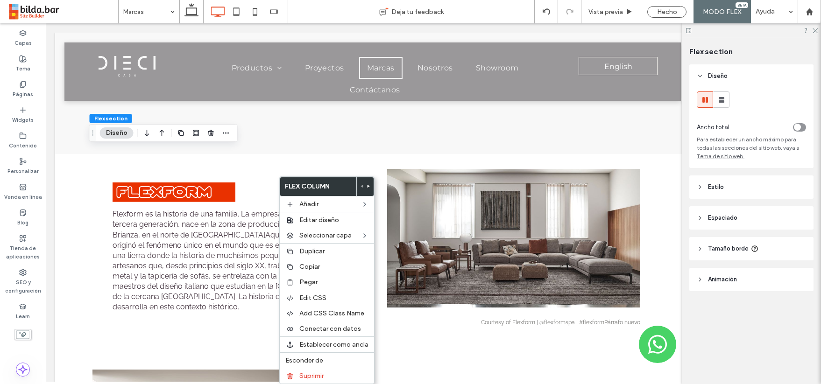
scroll to position [0, 1]
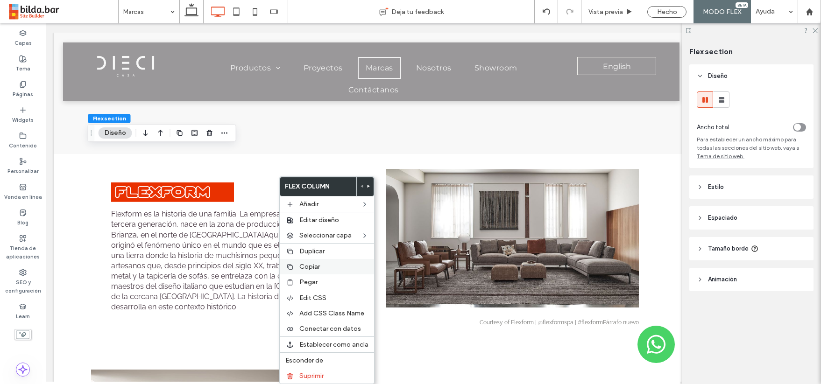
click at [315, 265] on span "Copiar" at bounding box center [309, 267] width 21 height 8
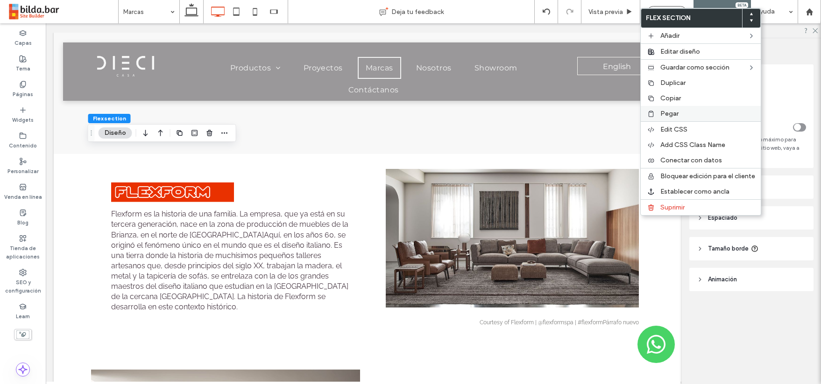
click at [663, 113] on span "Pegar" at bounding box center [670, 114] width 18 height 8
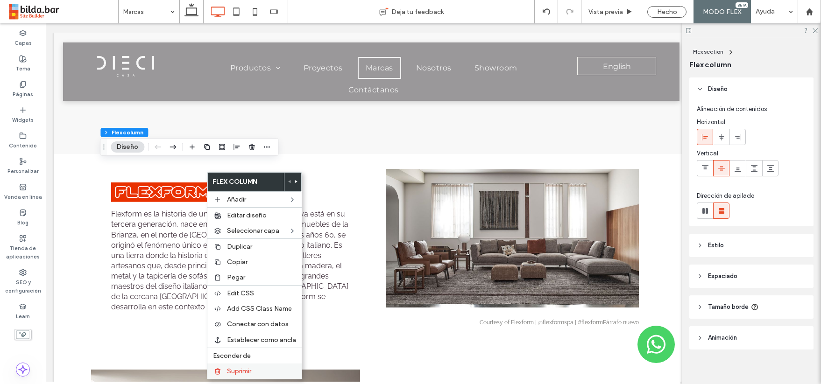
click at [242, 368] on span "Suprimir" at bounding box center [239, 372] width 24 height 8
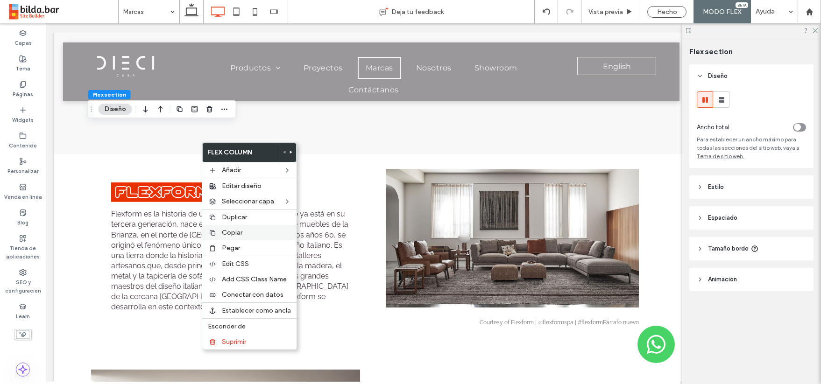
click at [235, 234] on span "Copiar" at bounding box center [232, 233] width 21 height 8
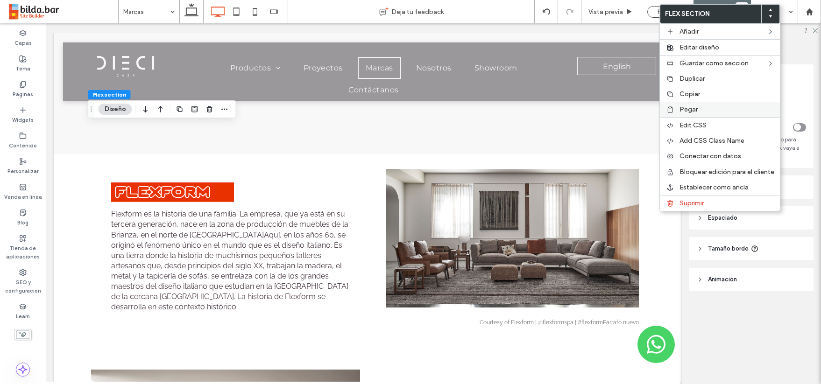
click at [690, 107] on span "Pegar" at bounding box center [689, 110] width 18 height 8
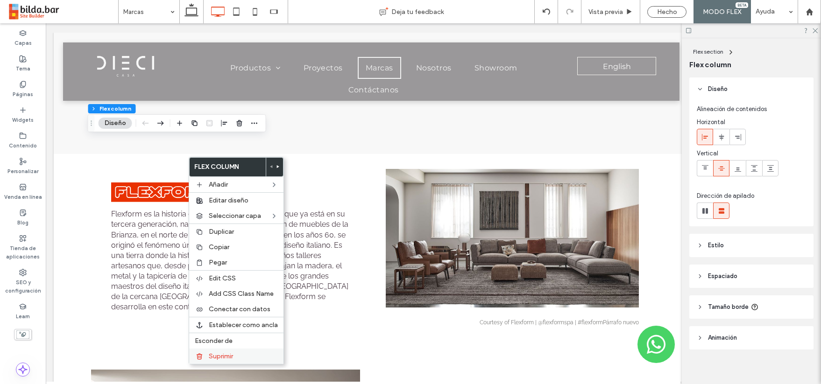
click at [233, 351] on div "Suprimir" at bounding box center [236, 356] width 94 height 15
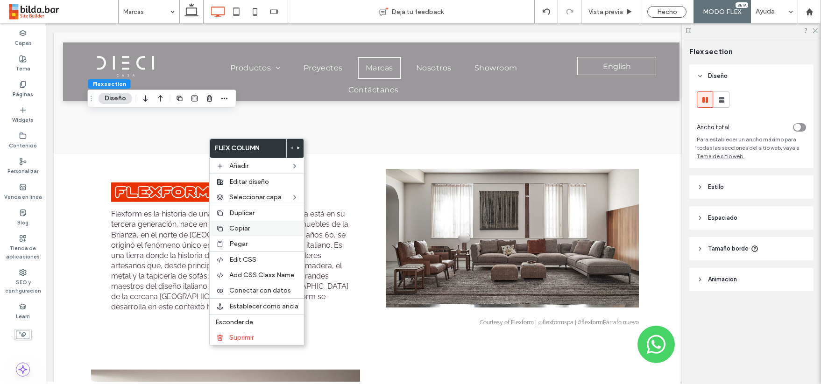
click at [241, 228] on span "Copiar" at bounding box center [239, 229] width 21 height 8
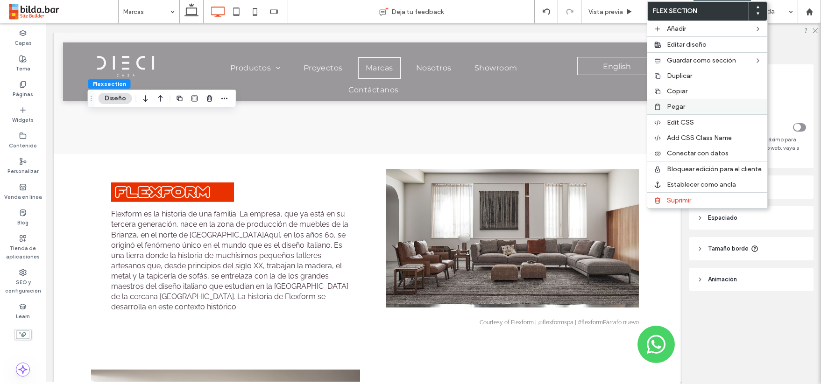
click at [675, 106] on span "Pegar" at bounding box center [676, 107] width 18 height 8
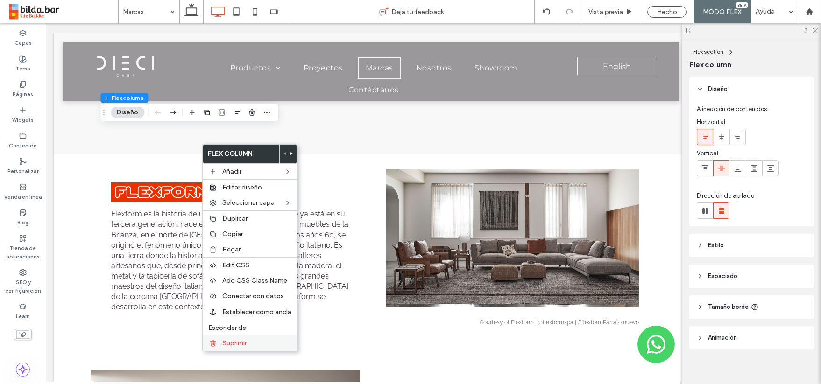
click at [237, 342] on span "Suprimir" at bounding box center [234, 344] width 24 height 8
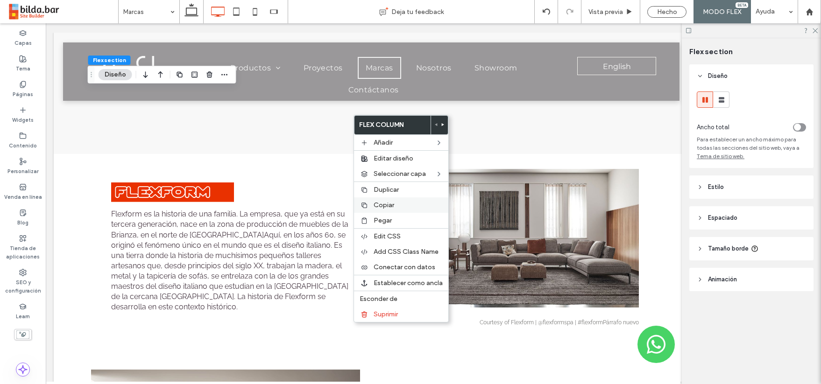
click at [378, 205] on span "Copiar" at bounding box center [384, 205] width 21 height 8
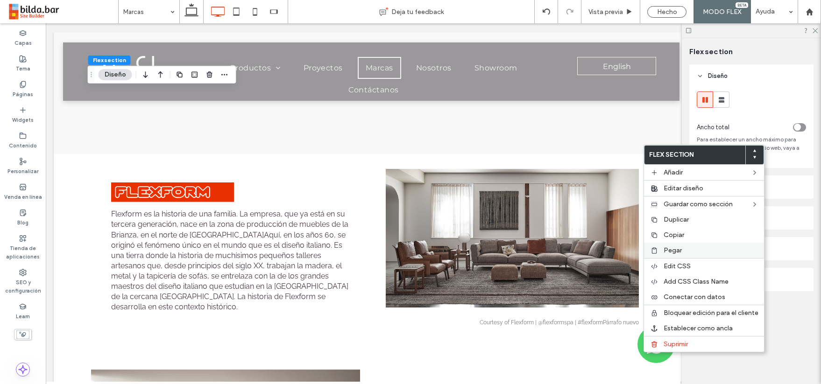
click at [671, 250] on span "Pegar" at bounding box center [673, 251] width 18 height 8
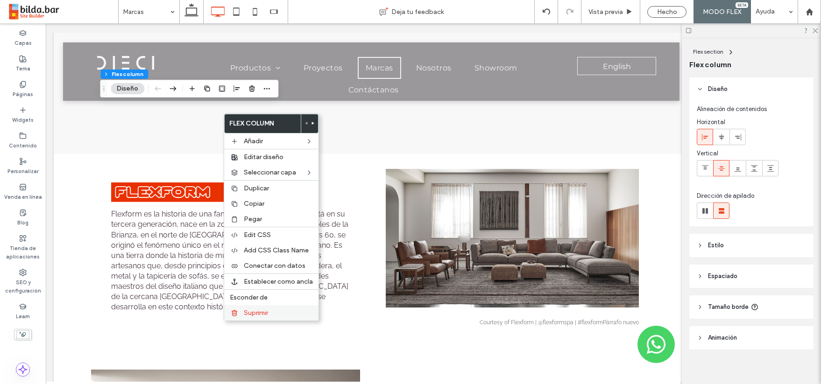
click at [264, 313] on span "Suprimir" at bounding box center [256, 313] width 24 height 8
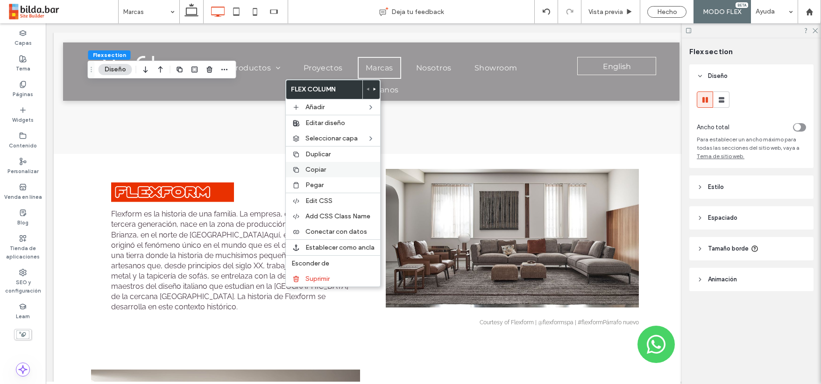
click at [323, 171] on span "Copiar" at bounding box center [316, 170] width 21 height 8
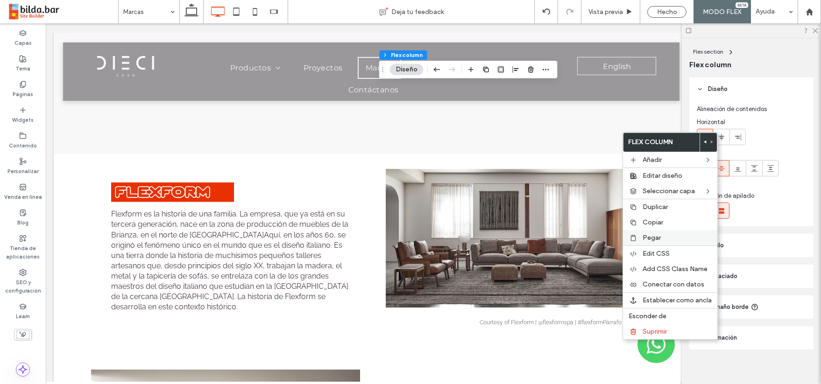
click at [646, 238] on span "Pegar" at bounding box center [652, 238] width 18 height 8
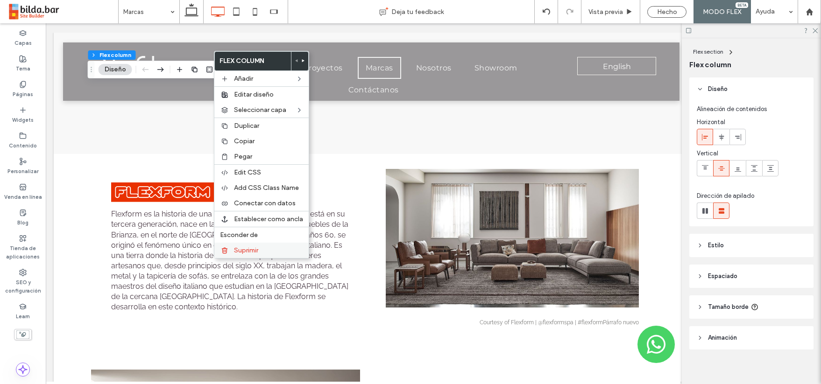
click at [251, 248] on span "Suprimir" at bounding box center [246, 251] width 24 height 8
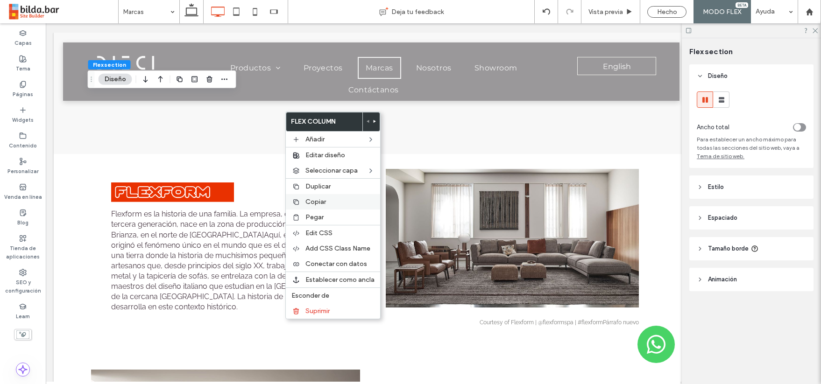
click at [324, 201] on span "Copiar" at bounding box center [316, 202] width 21 height 8
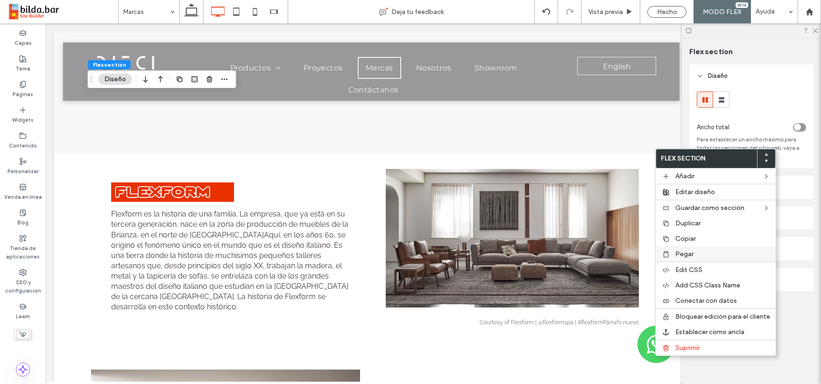
click at [689, 253] on span "Pegar" at bounding box center [685, 254] width 18 height 8
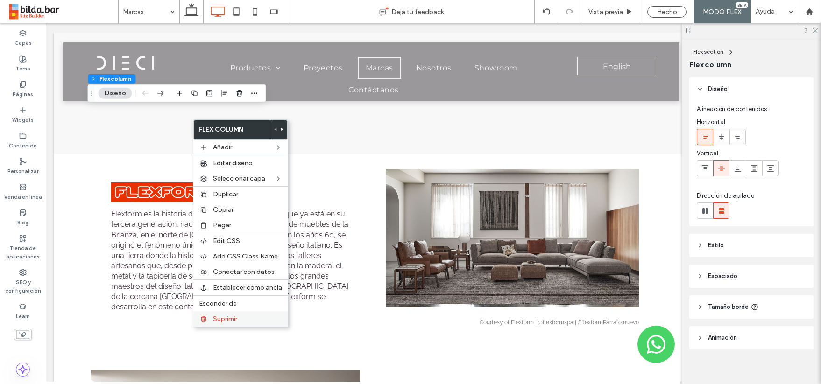
click at [236, 319] on span "Suprimir" at bounding box center [225, 319] width 24 height 8
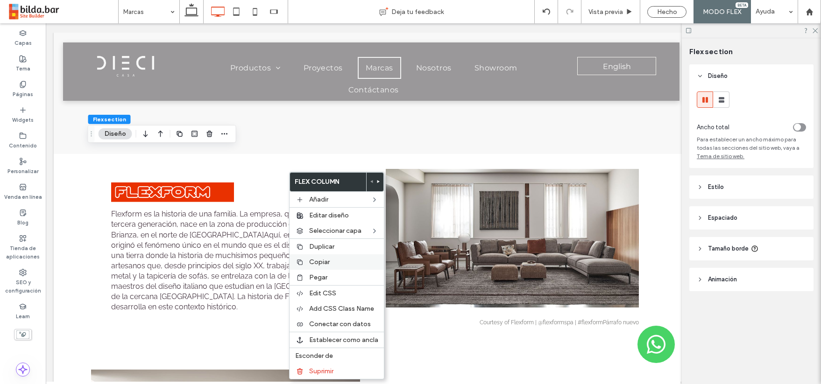
click at [326, 263] on span "Copiar" at bounding box center [319, 262] width 21 height 8
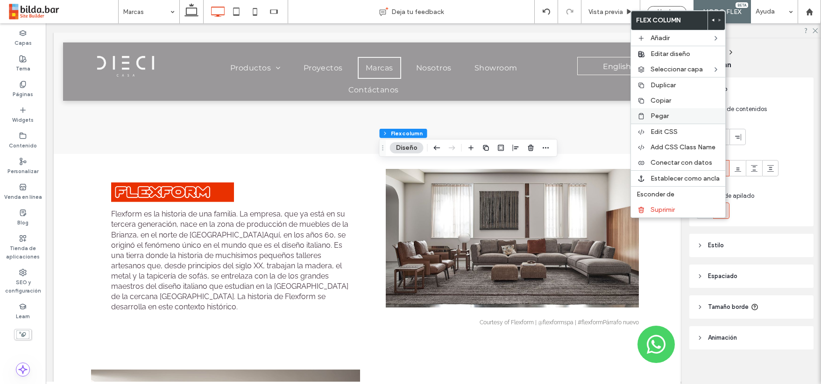
click at [666, 113] on span "Pegar" at bounding box center [660, 116] width 18 height 8
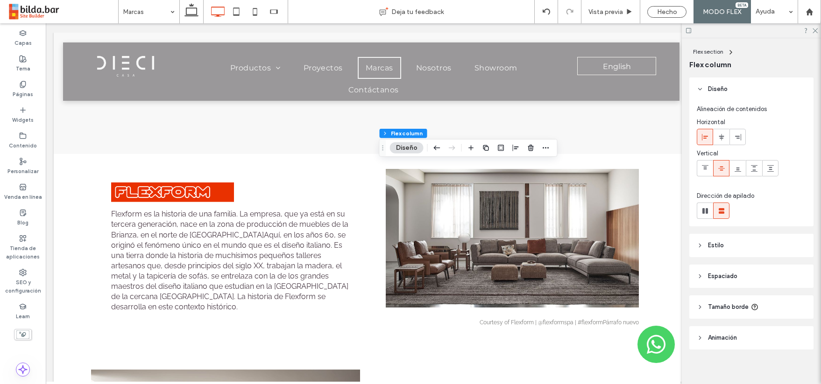
type input "**"
type input "*****"
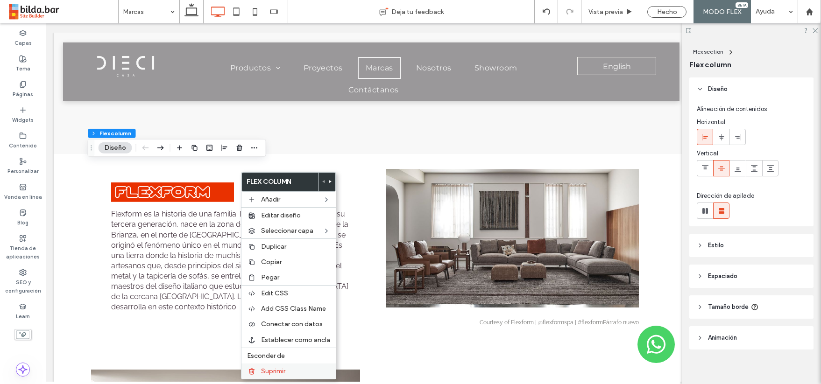
click at [290, 368] on label "Suprimir" at bounding box center [295, 372] width 69 height 8
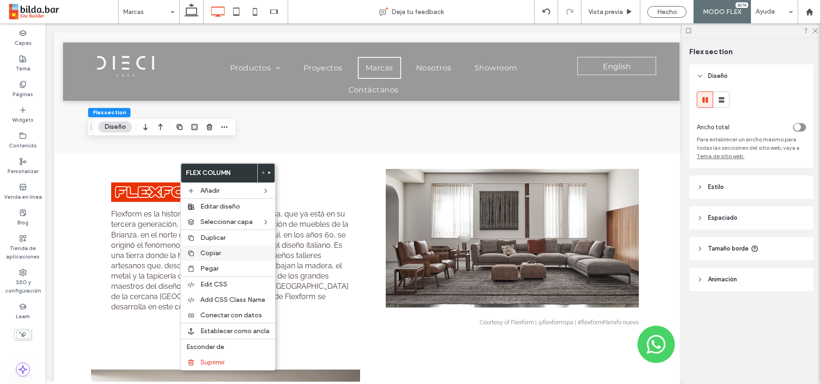
click at [226, 253] on label "Copiar" at bounding box center [234, 253] width 69 height 8
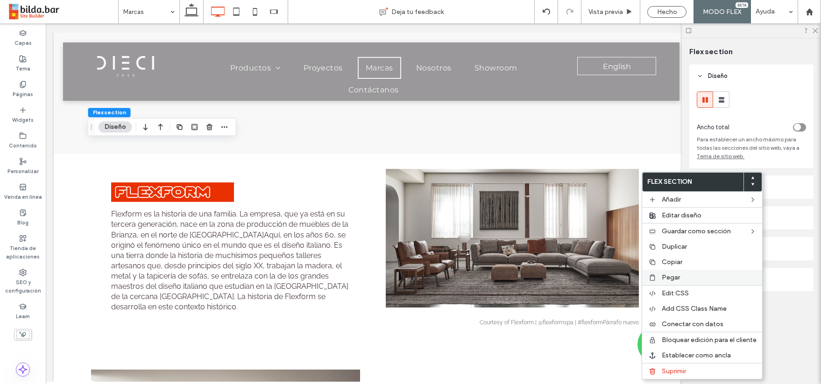
click at [676, 276] on span "Pegar" at bounding box center [671, 278] width 18 height 8
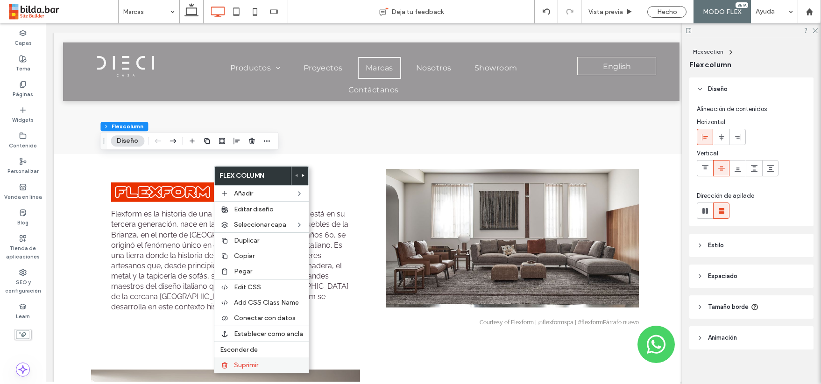
click at [247, 363] on span "Suprimir" at bounding box center [246, 366] width 24 height 8
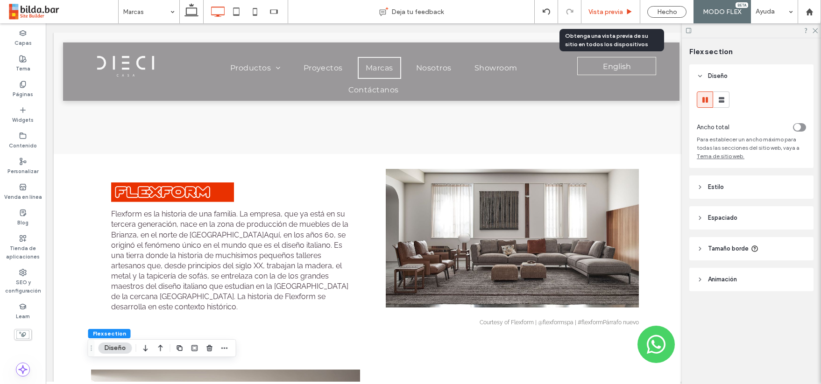
click at [601, 9] on span "Vista previa" at bounding box center [606, 12] width 35 height 8
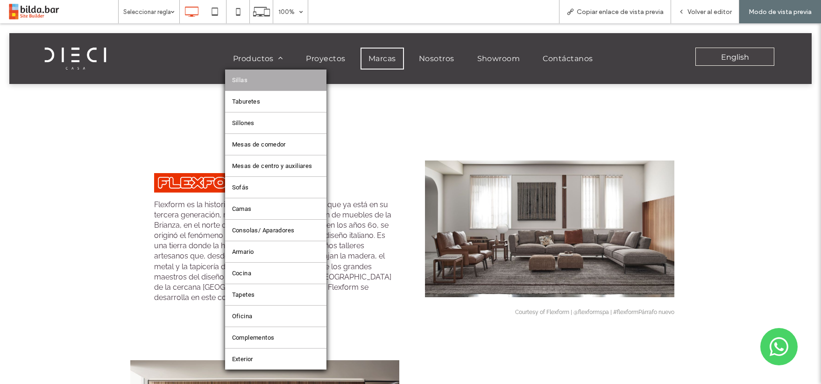
click at [242, 78] on span "Sillas" at bounding box center [239, 80] width 15 height 7
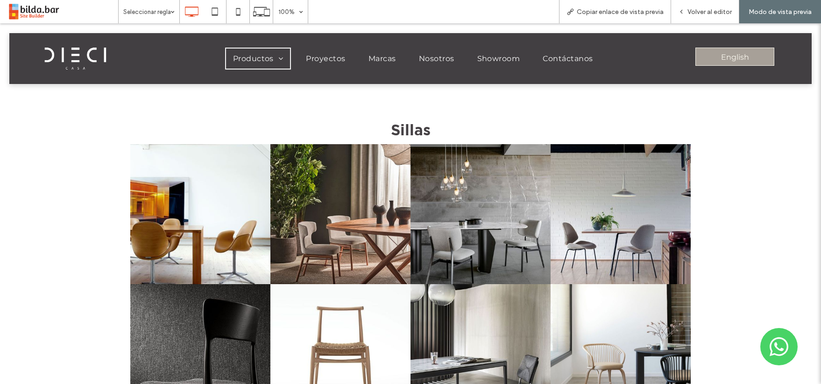
click at [725, 55] on span "English" at bounding box center [735, 57] width 28 height 18
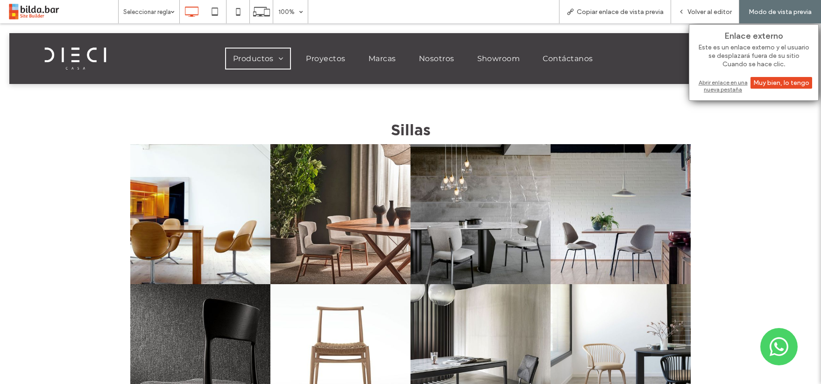
click at [727, 83] on div "Abrir enlace en una nueva pestaña" at bounding box center [754, 86] width 117 height 17
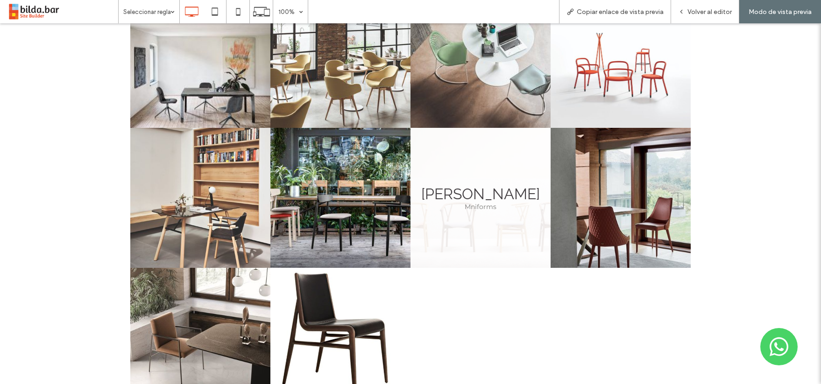
scroll to position [2740, 0]
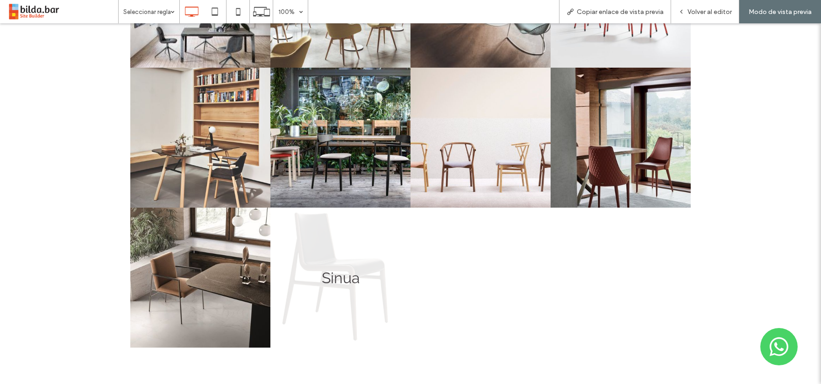
click at [367, 269] on link at bounding box center [340, 278] width 140 height 140
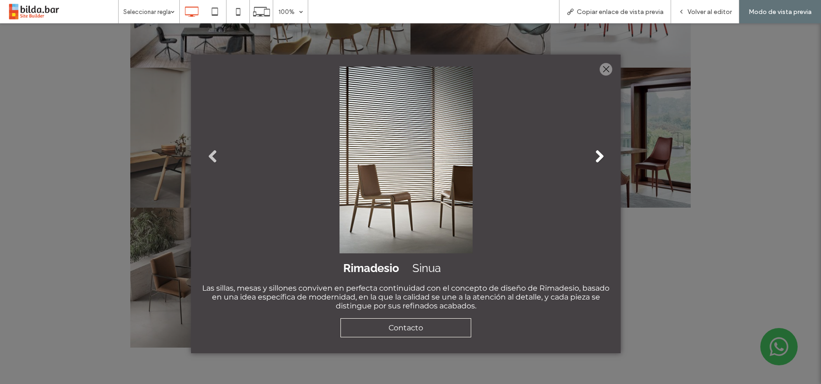
click at [598, 157] on link "Next" at bounding box center [599, 156] width 14 height 14
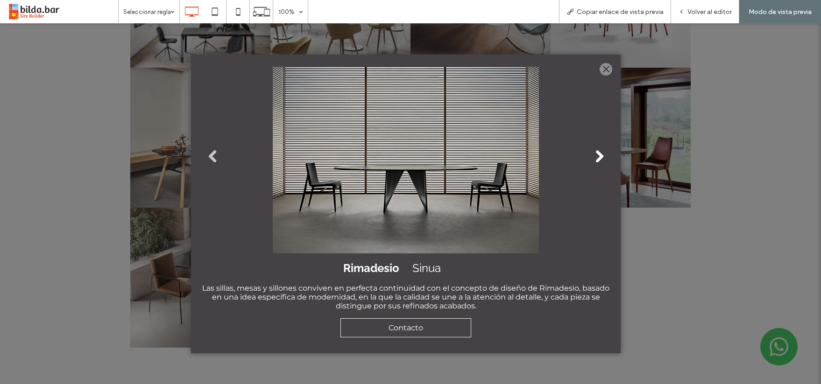
click at [598, 157] on link "Next" at bounding box center [599, 156] width 14 height 14
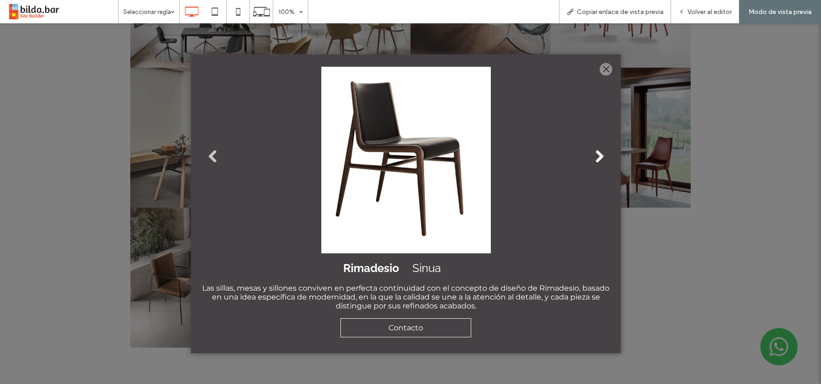
click at [598, 157] on link "Next" at bounding box center [599, 156] width 14 height 14
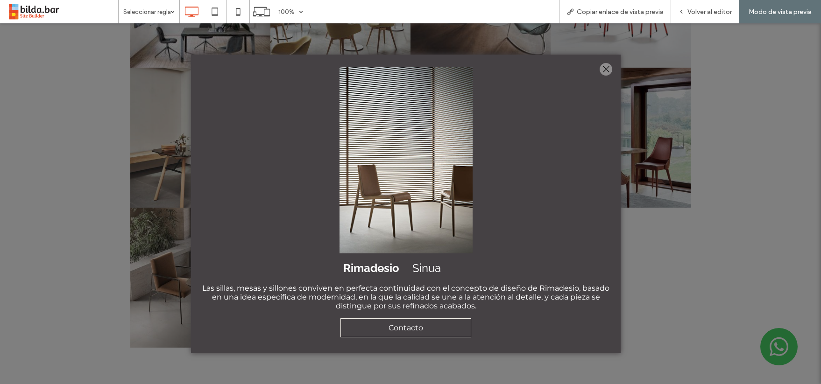
click at [606, 68] on div at bounding box center [606, 69] width 13 height 13
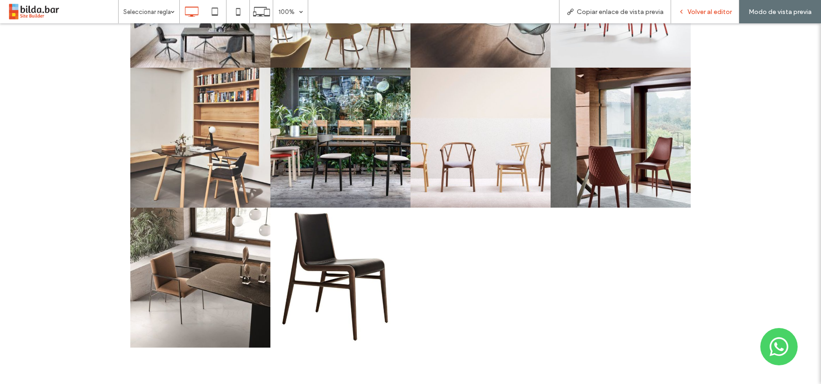
click at [721, 8] on span "Volver al editor" at bounding box center [710, 12] width 44 height 8
click at [709, 11] on span "Volver al editor" at bounding box center [710, 12] width 44 height 8
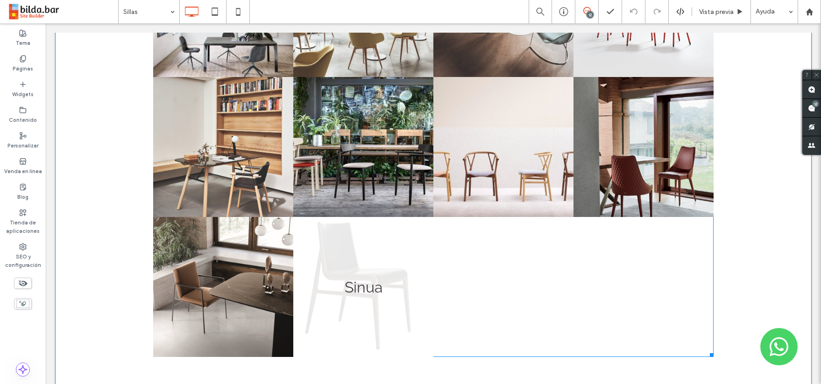
click at [377, 262] on link at bounding box center [363, 287] width 140 height 140
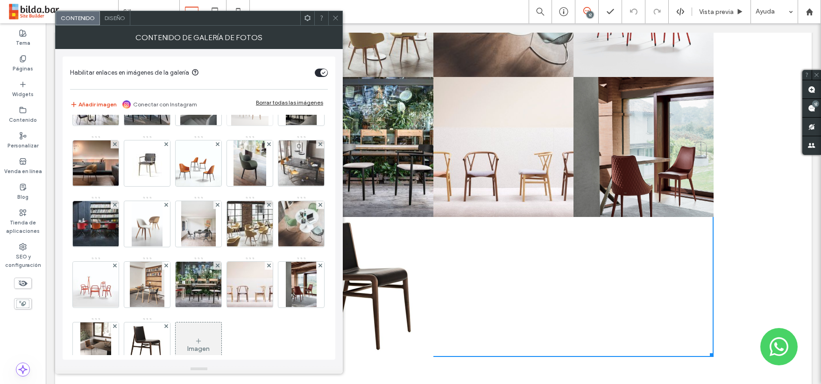
scroll to position [1045, 0]
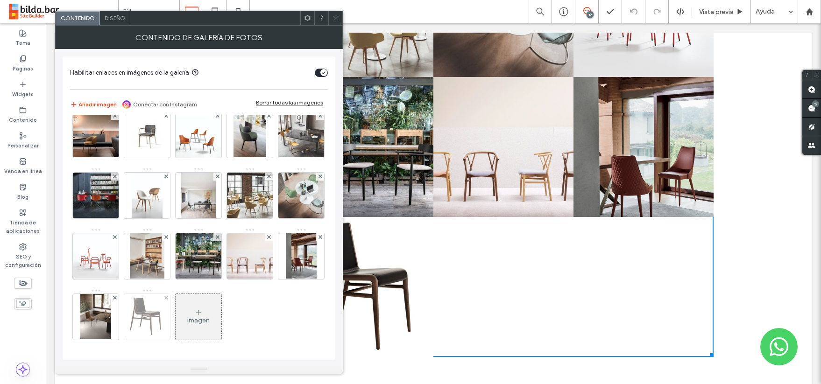
click at [149, 308] on img at bounding box center [148, 317] width 42 height 46
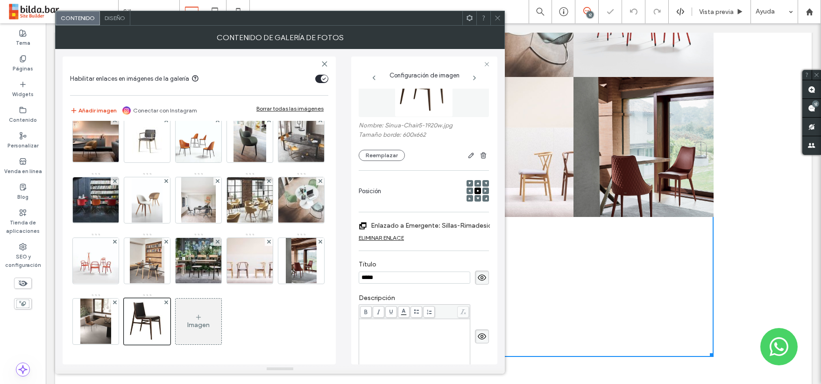
scroll to position [87, 0]
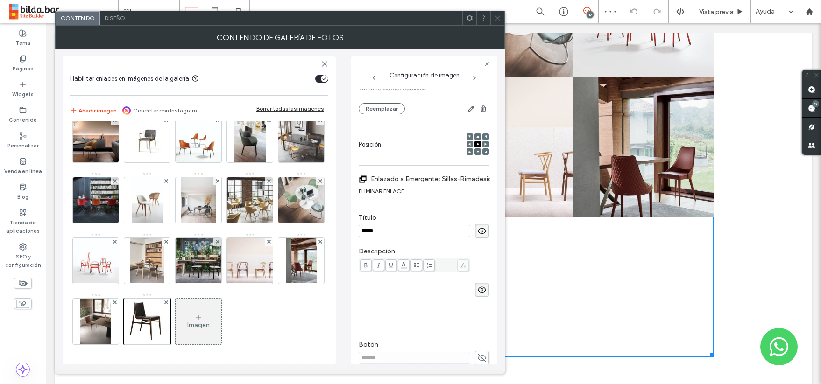
click at [384, 283] on div "Rich Text Editor" at bounding box center [415, 297] width 108 height 47
click at [499, 17] on icon at bounding box center [497, 17] width 7 height 7
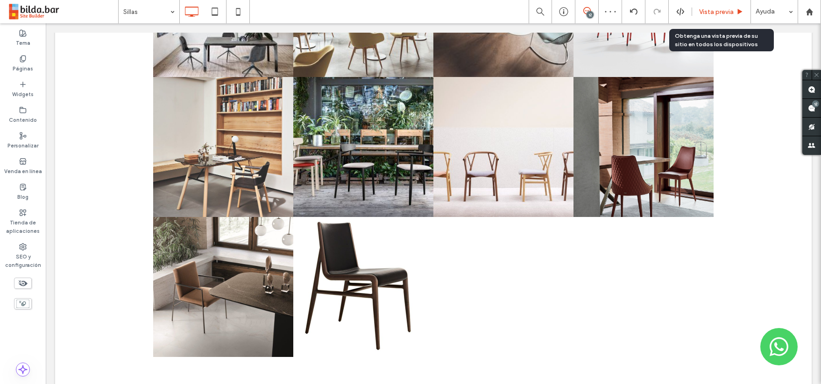
click at [709, 8] on span "Vista previa" at bounding box center [716, 12] width 35 height 8
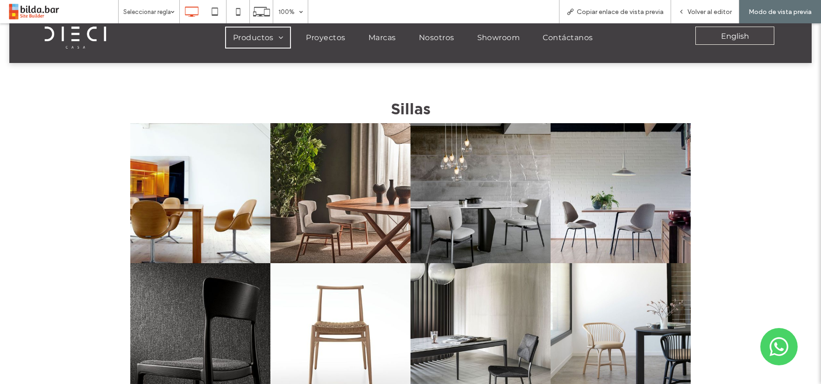
scroll to position [11, 0]
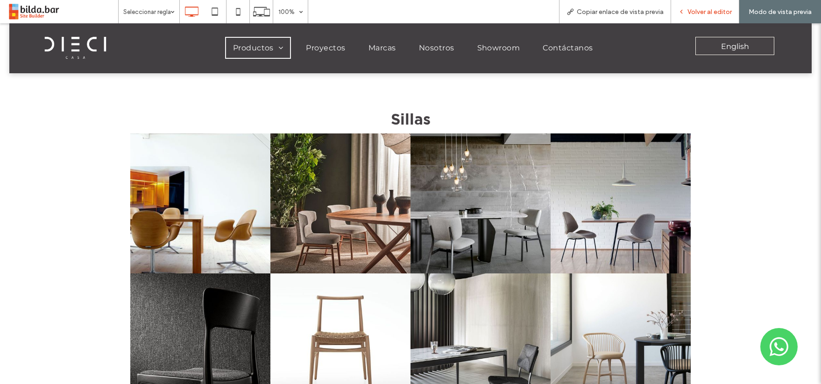
click at [703, 11] on span "Volver al editor" at bounding box center [710, 12] width 44 height 8
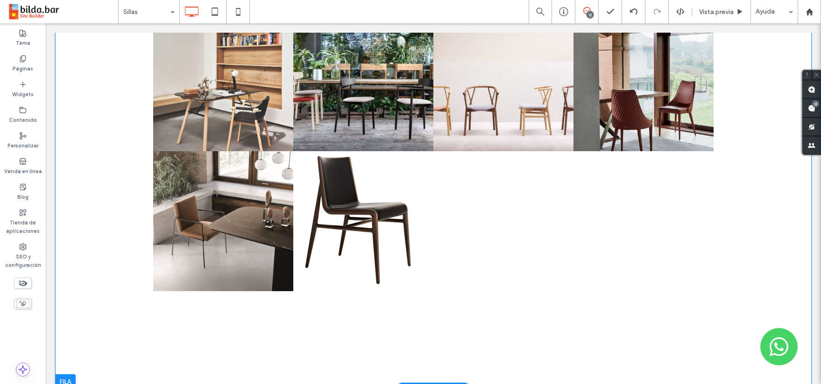
scroll to position [2797, 0]
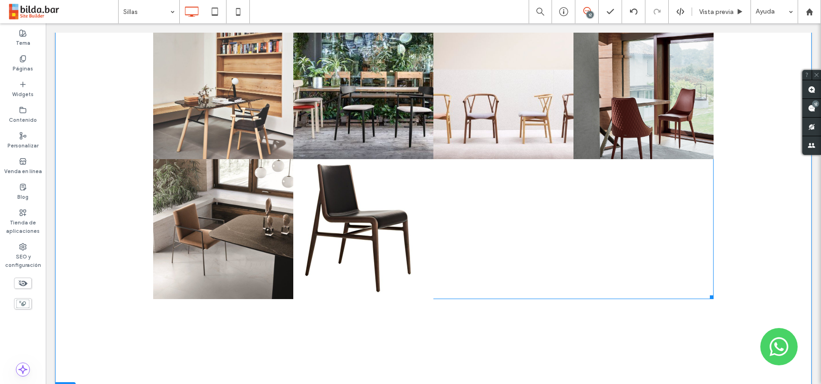
click at [527, 250] on div at bounding box center [504, 229] width 140 height 140
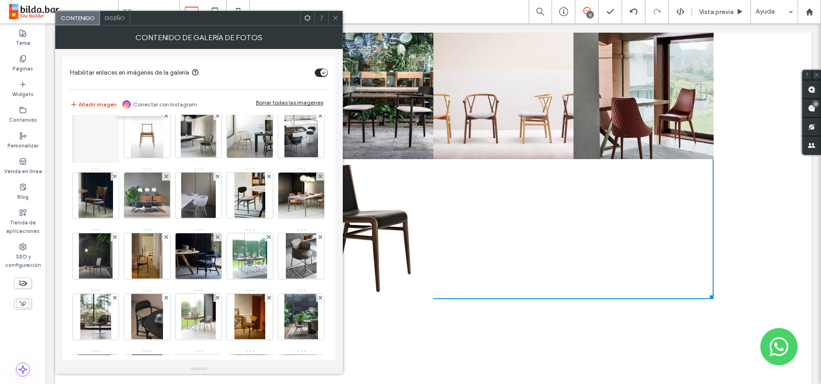
scroll to position [13, 0]
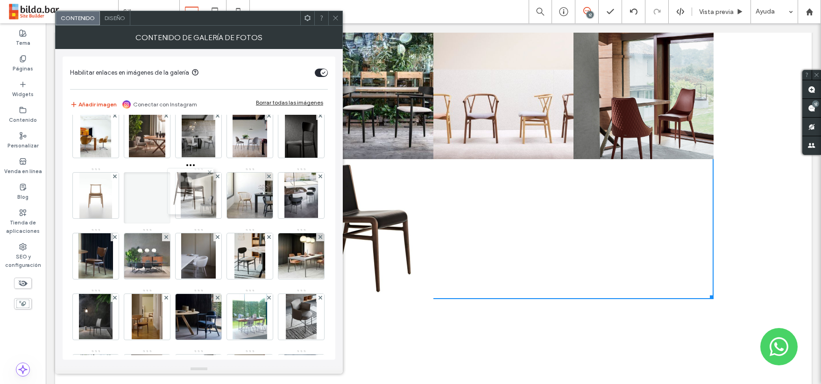
drag, startPoint x: 153, startPoint y: 307, endPoint x: 194, endPoint y: 181, distance: 132.2
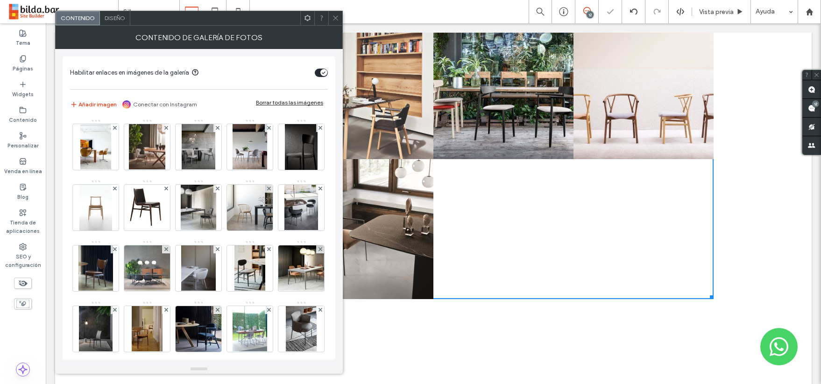
scroll to position [0, 0]
click at [335, 17] on use at bounding box center [335, 18] width 5 height 5
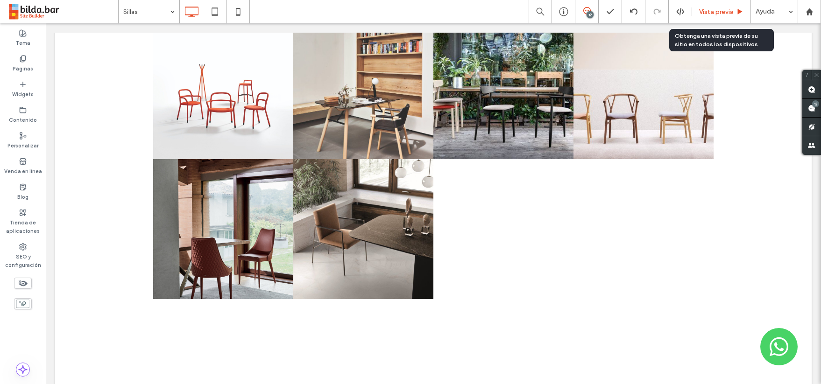
click at [713, 9] on span "Vista previa" at bounding box center [716, 12] width 35 height 8
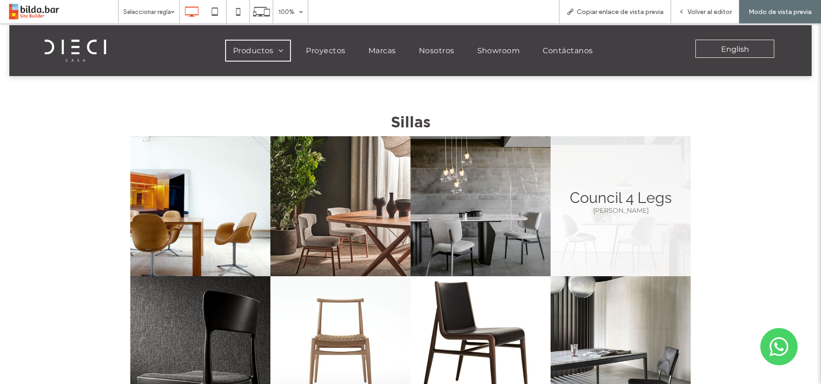
scroll to position [8, 0]
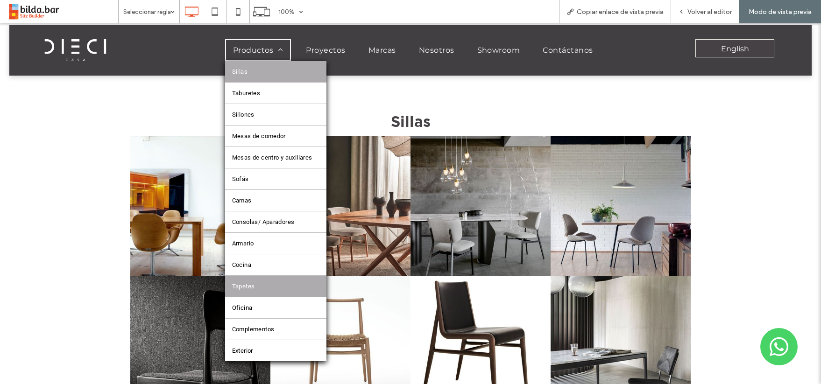
click at [256, 289] on link "Tapetes" at bounding box center [275, 286] width 101 height 21
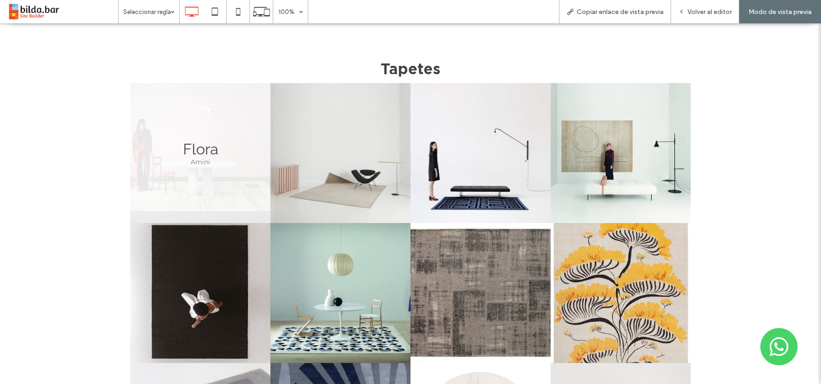
scroll to position [161, 0]
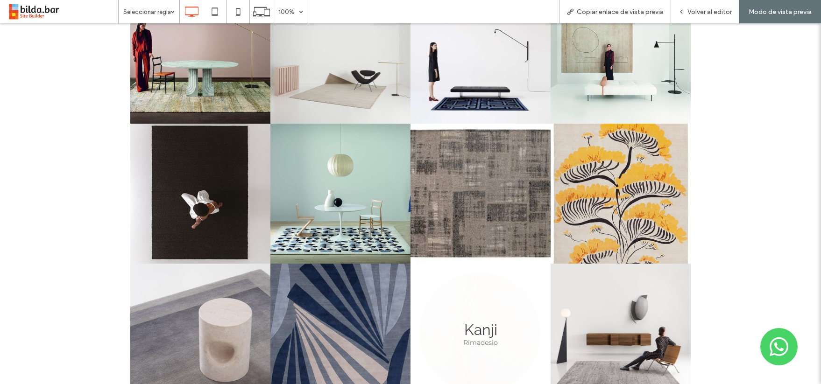
click at [486, 301] on link at bounding box center [481, 334] width 140 height 140
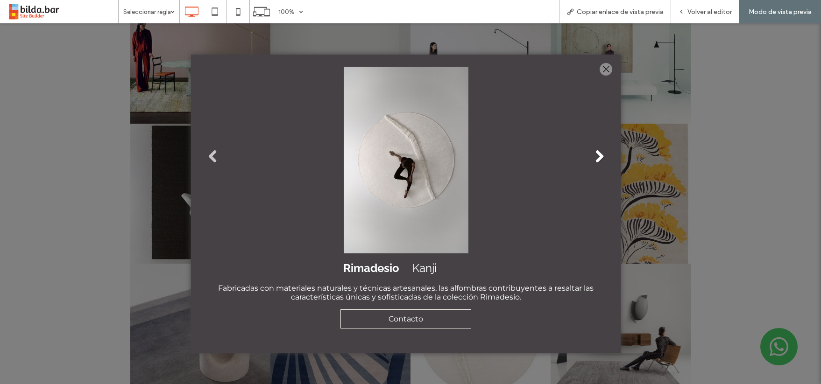
click at [598, 153] on link "Next" at bounding box center [599, 156] width 14 height 14
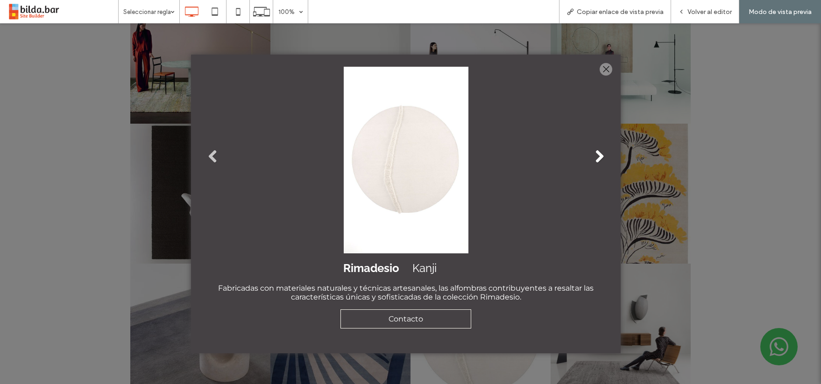
click at [598, 153] on link "Next" at bounding box center [599, 156] width 14 height 14
click at [604, 70] on div at bounding box center [606, 69] width 13 height 13
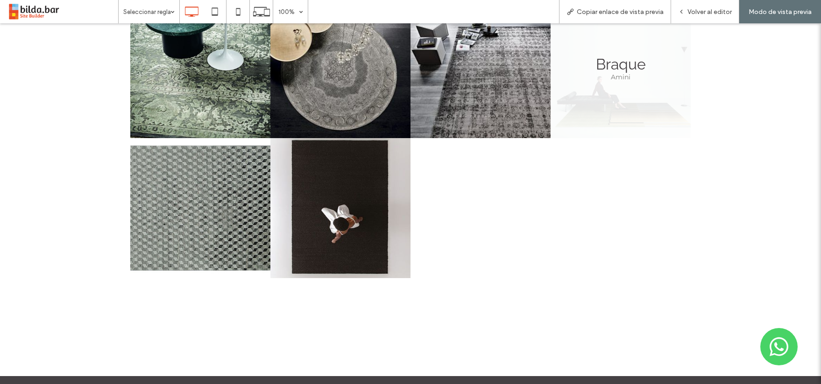
scroll to position [572, 0]
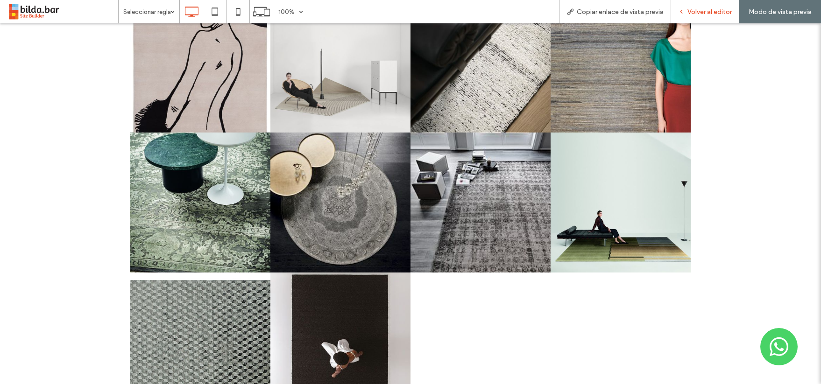
click at [700, 9] on span "Volver al editor" at bounding box center [710, 12] width 44 height 8
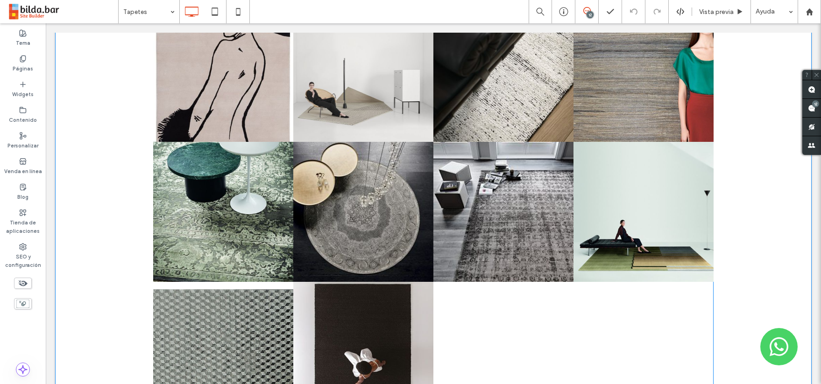
click at [535, 316] on div at bounding box center [504, 352] width 140 height 140
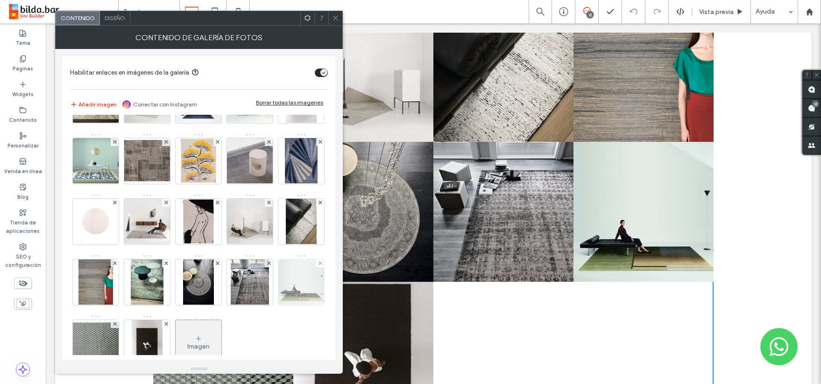
scroll to position [134, 0]
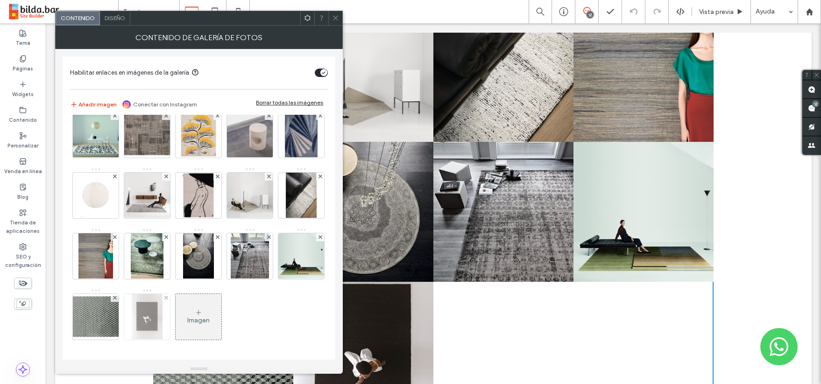
click at [148, 313] on img at bounding box center [147, 317] width 30 height 46
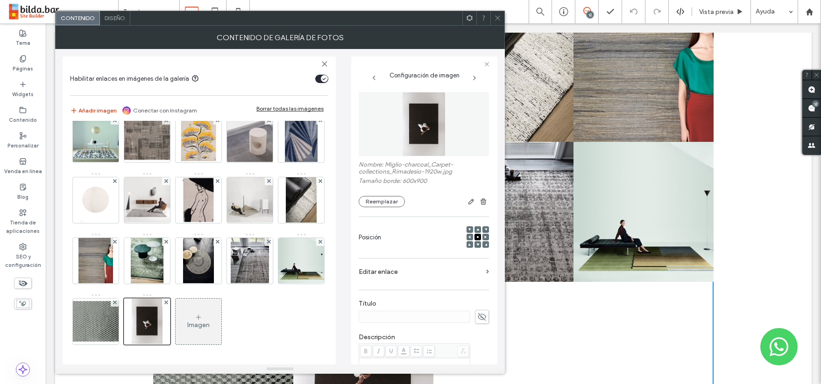
scroll to position [0, 0]
click at [152, 317] on div at bounding box center [147, 322] width 47 height 47
